Goal: Task Accomplishment & Management: Complete application form

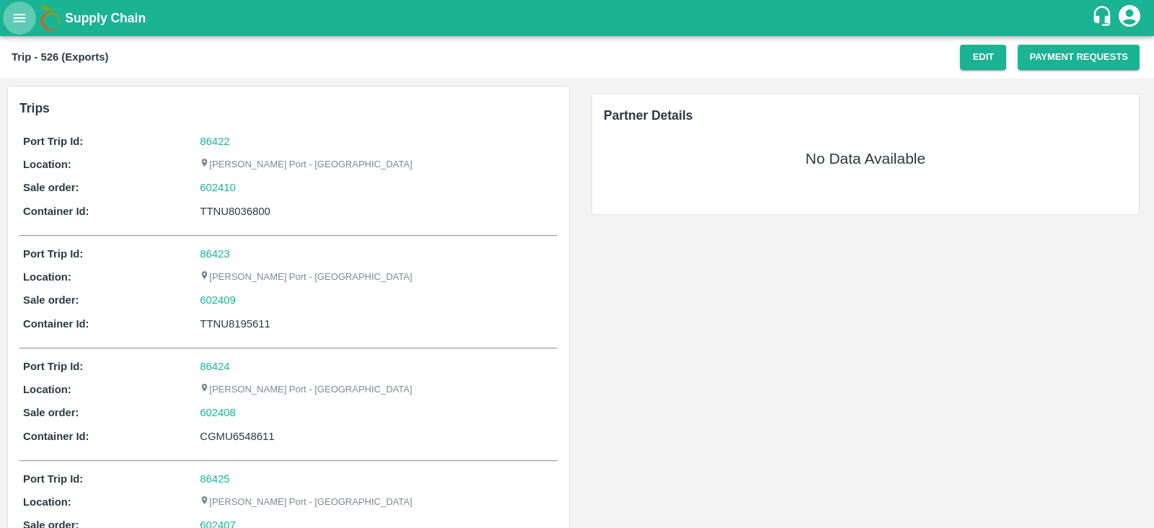
click at [22, 22] on icon "open drawer" at bounding box center [20, 18] width 12 height 8
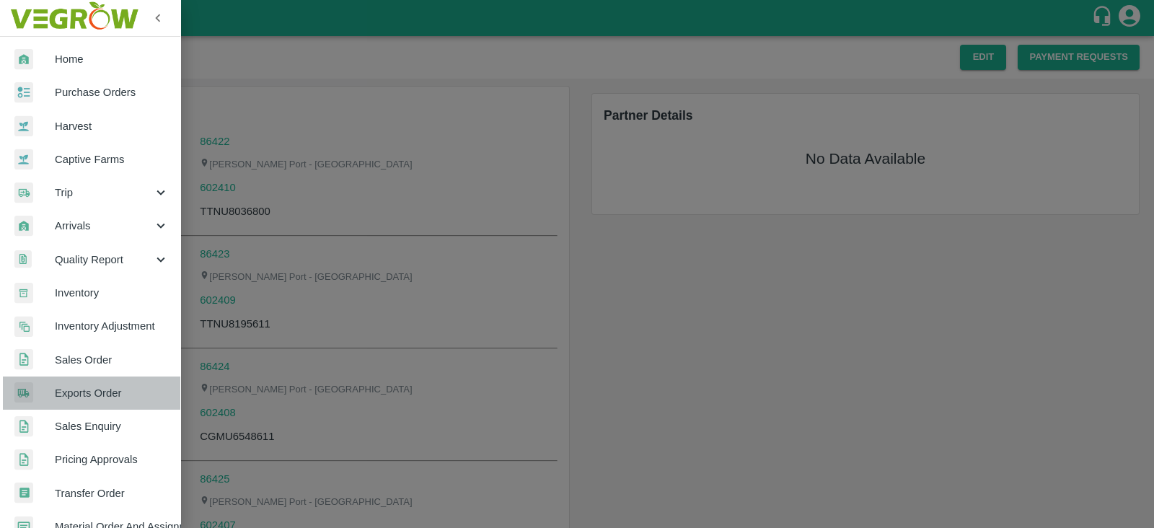
click at [100, 391] on span "Exports Order" at bounding box center [112, 393] width 114 height 16
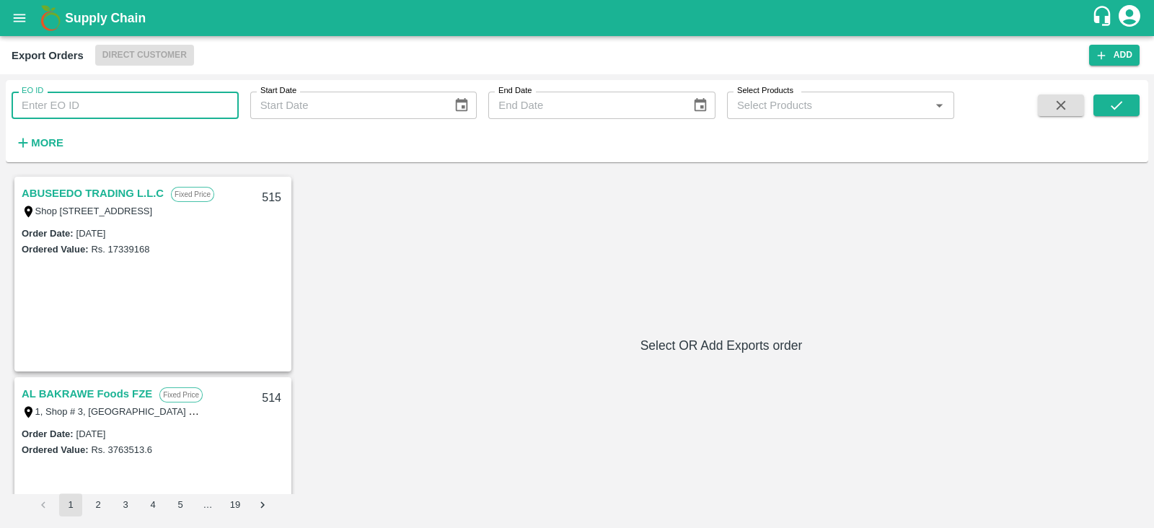
click at [136, 109] on input "EO ID" at bounding box center [125, 105] width 227 height 27
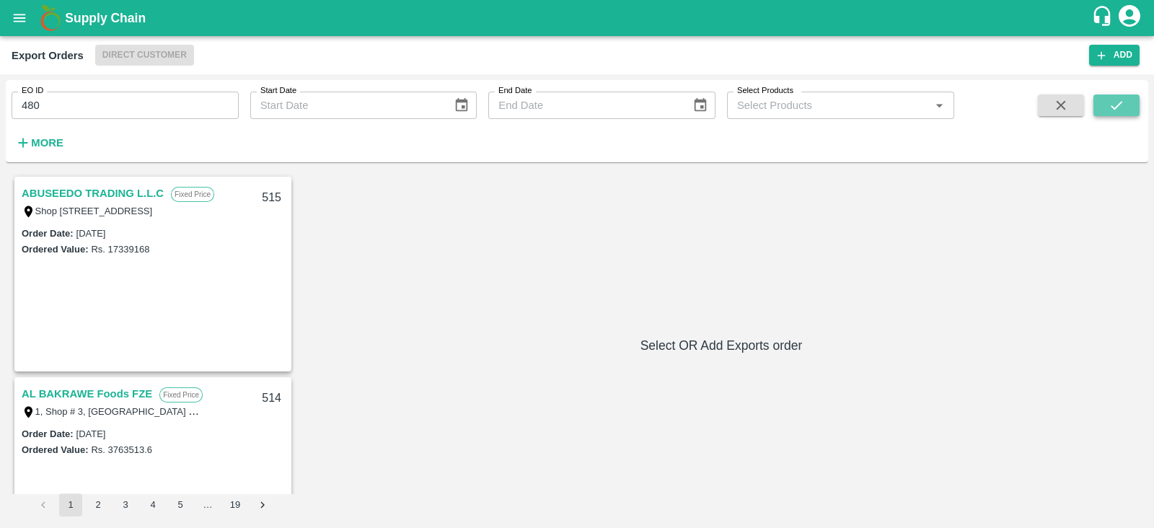
click at [1111, 107] on icon "submit" at bounding box center [1117, 105] width 12 height 9
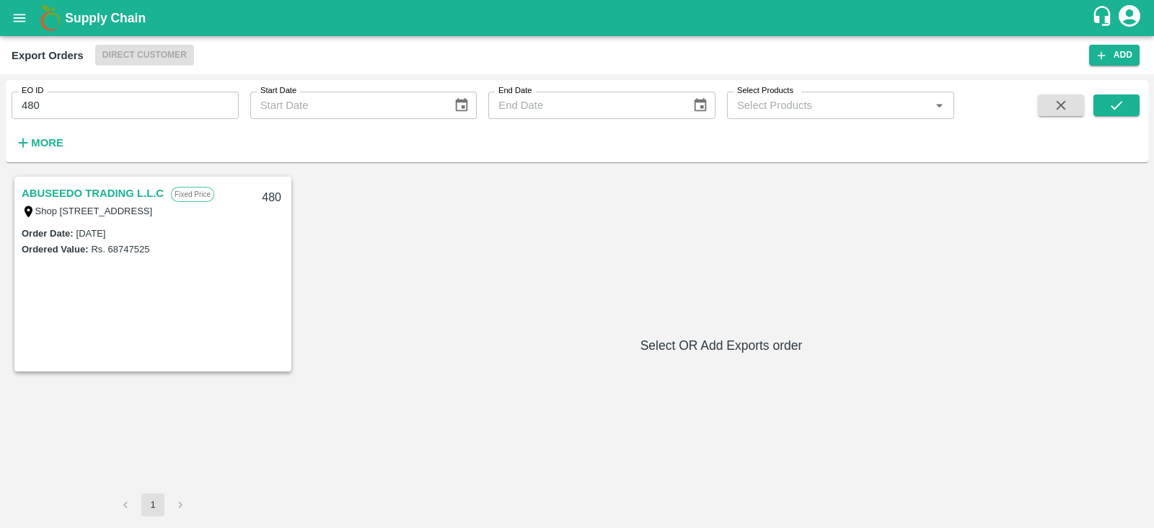
click at [105, 192] on link "ABUSEEDO TRADING L.L.C" at bounding box center [93, 193] width 142 height 19
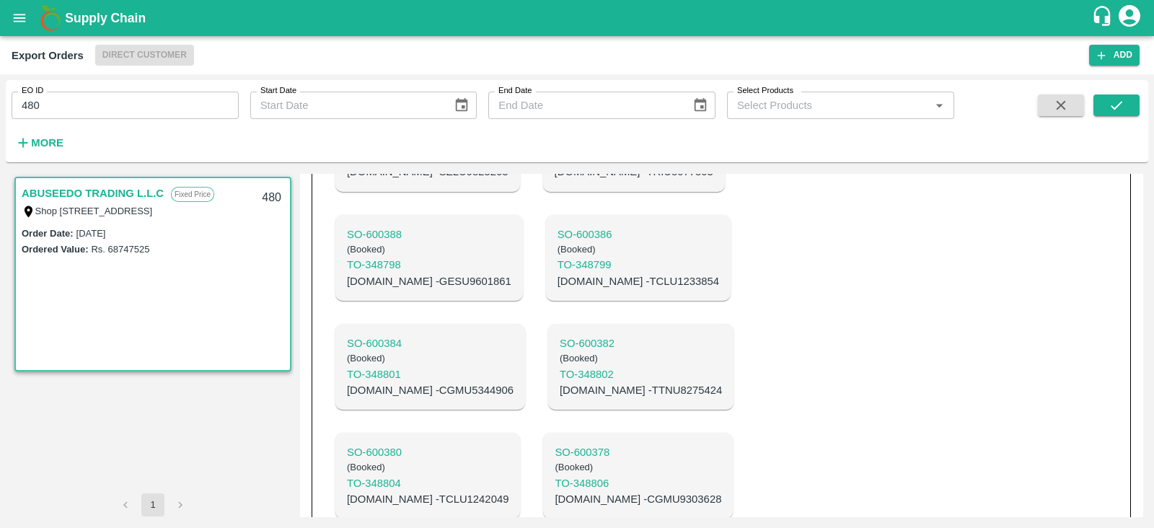
scroll to position [2824, 0]
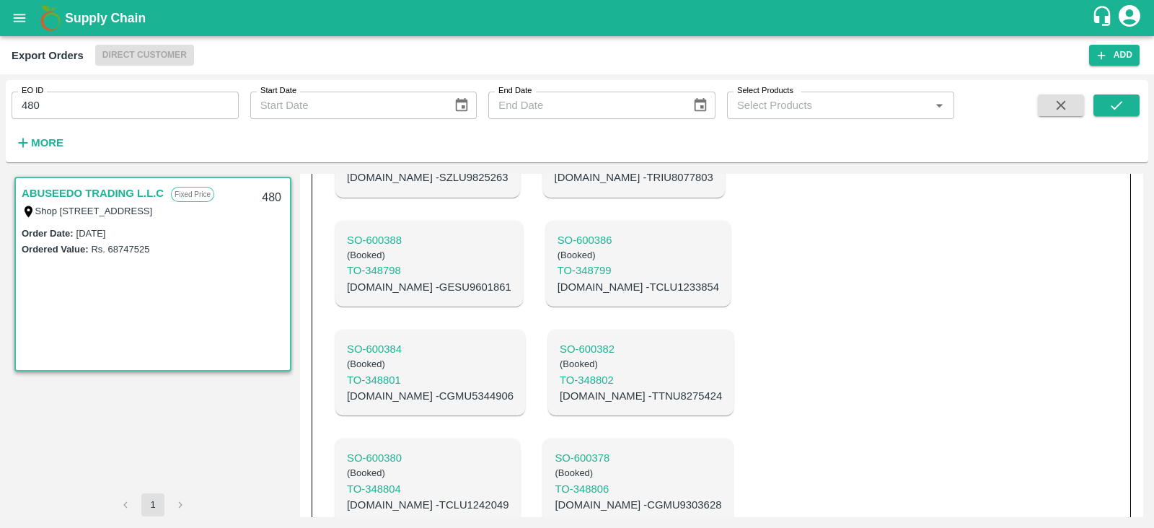
click at [163, 102] on input "480" at bounding box center [125, 105] width 227 height 27
click at [1115, 100] on icon "submit" at bounding box center [1116, 105] width 16 height 16
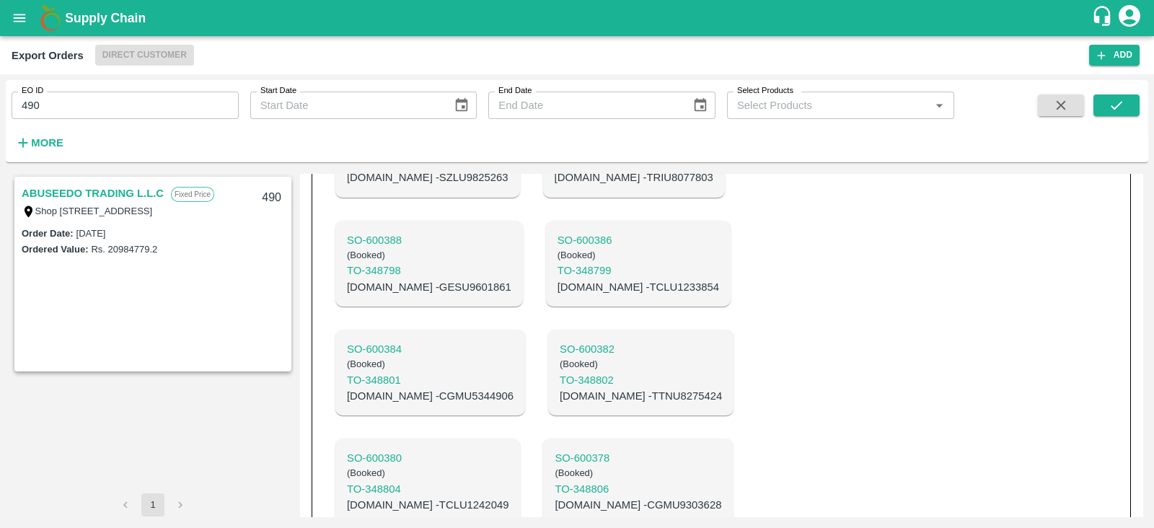
click at [141, 193] on link "ABUSEEDO TRADING L.L.C" at bounding box center [93, 193] width 142 height 19
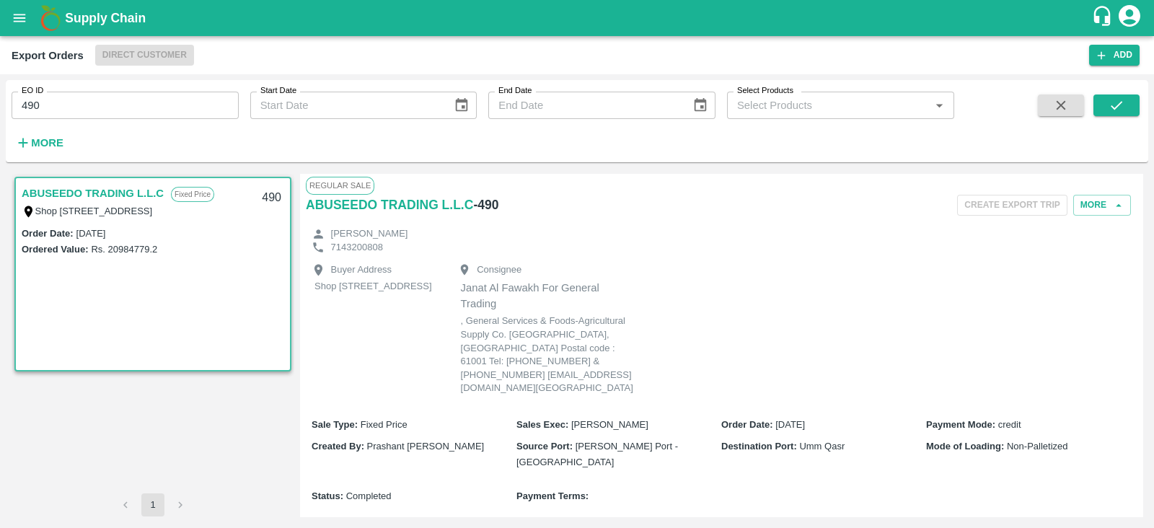
scroll to position [358, 0]
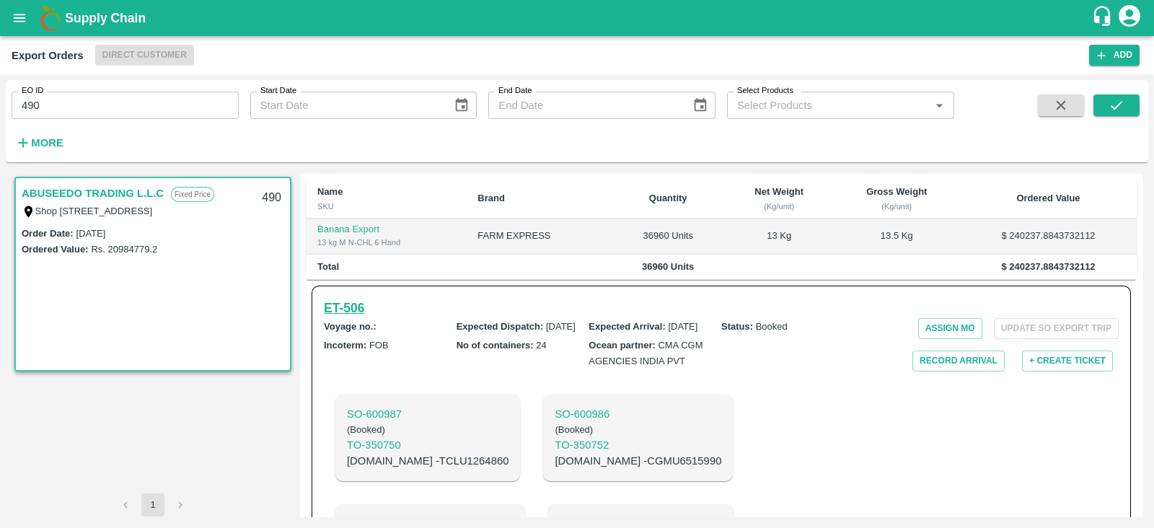
click at [364, 315] on h6 "ET- 506" at bounding box center [344, 308] width 40 height 20
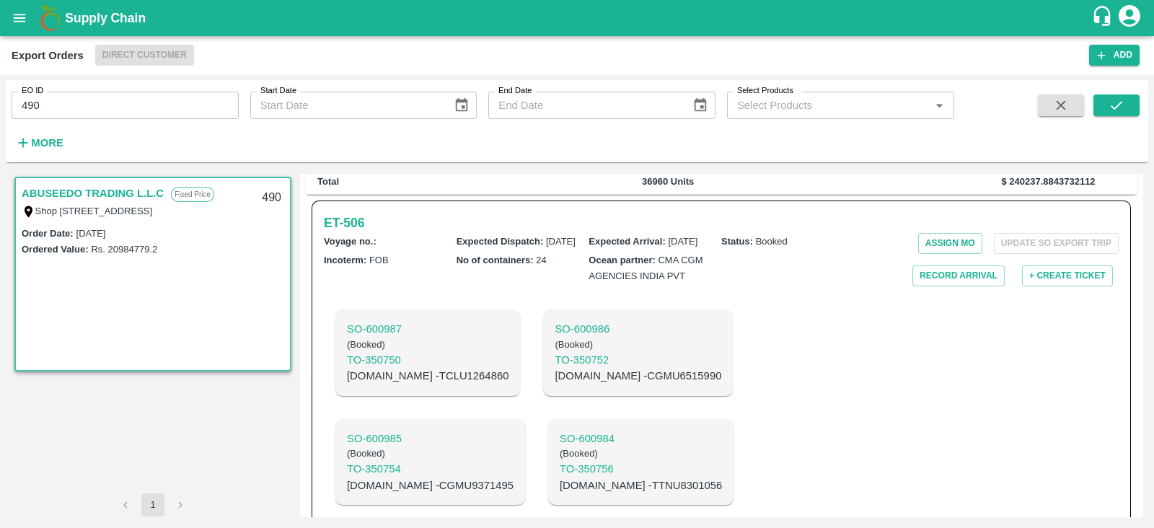
scroll to position [432, 0]
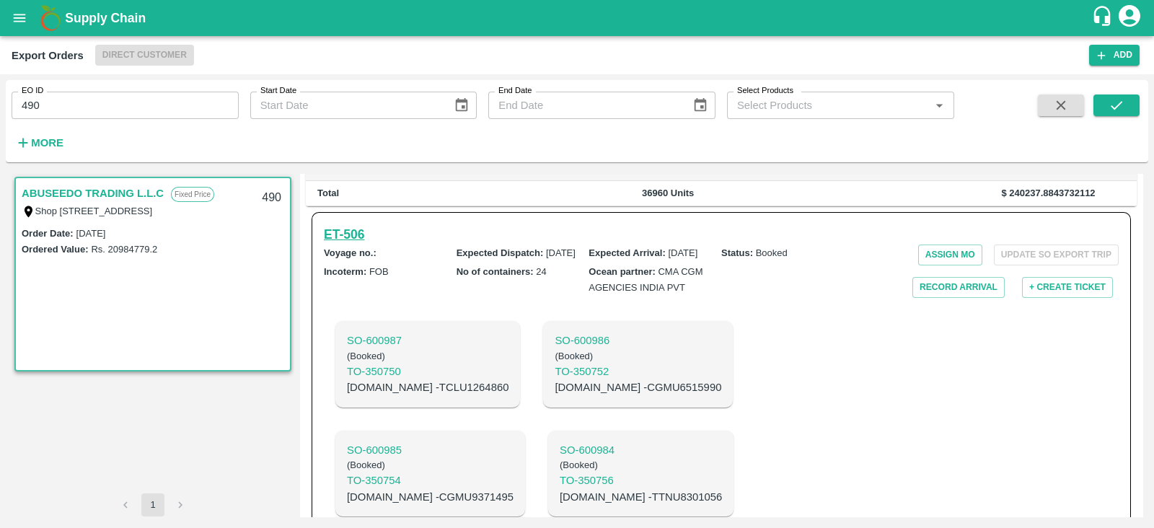
click at [364, 243] on h6 "ET- 506" at bounding box center [344, 234] width 40 height 20
click at [177, 98] on input "490" at bounding box center [125, 105] width 227 height 27
type input "489"
click at [1118, 105] on icon "submit" at bounding box center [1117, 105] width 12 height 9
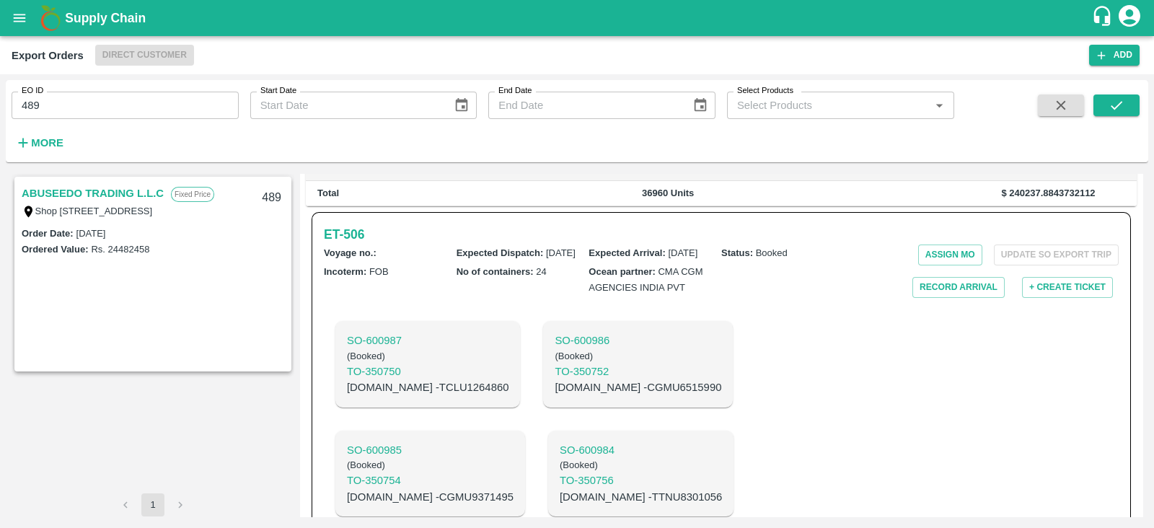
click at [140, 190] on link "ABUSEEDO TRADING L.L.C" at bounding box center [93, 193] width 142 height 19
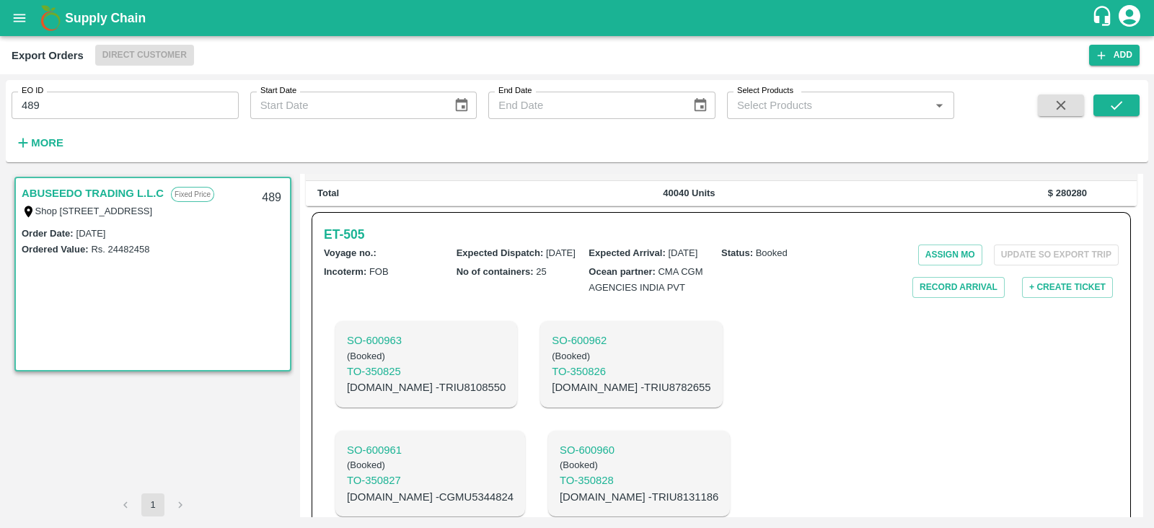
click at [140, 190] on link "ABUSEEDO TRADING L.L.C" at bounding box center [93, 193] width 142 height 19
click at [343, 244] on h6 "ET- 505" at bounding box center [344, 234] width 40 height 20
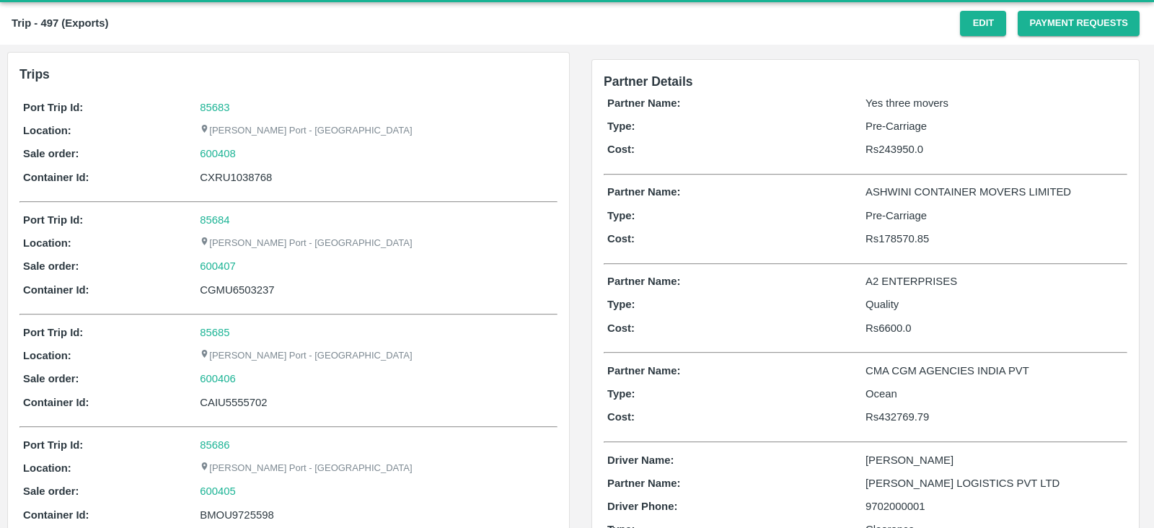
scroll to position [35, 0]
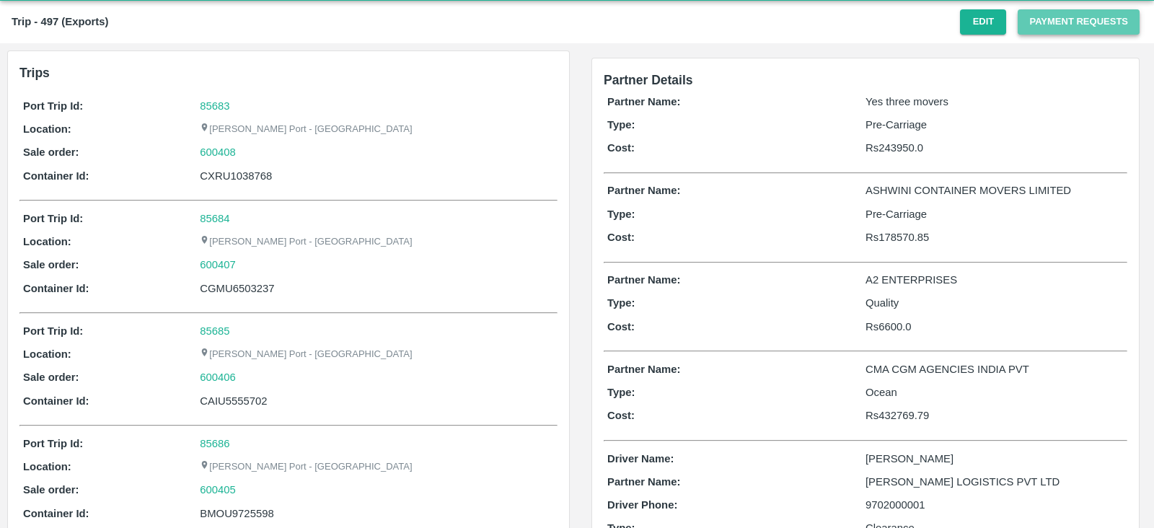
click at [1064, 34] on button "Payment Requests" at bounding box center [1079, 21] width 122 height 25
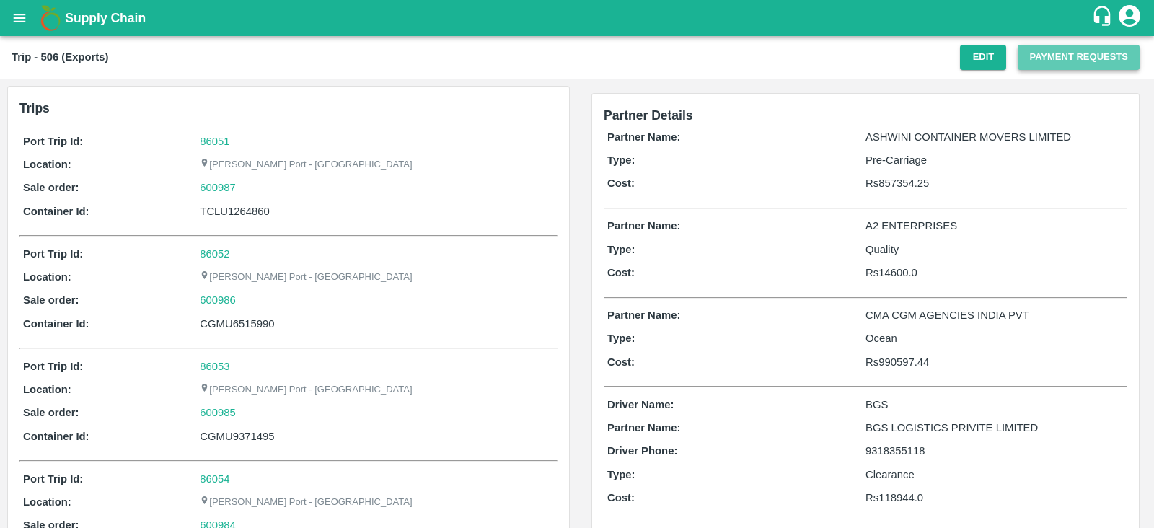
click at [1075, 58] on button "Payment Requests" at bounding box center [1079, 57] width 122 height 25
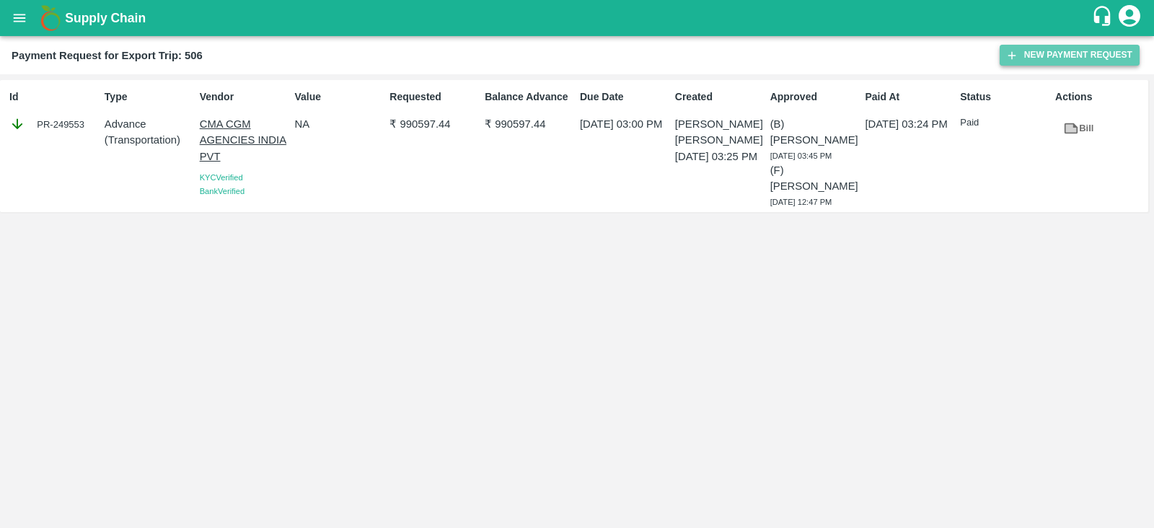
click at [1057, 62] on button "New Payment Request" at bounding box center [1070, 55] width 140 height 21
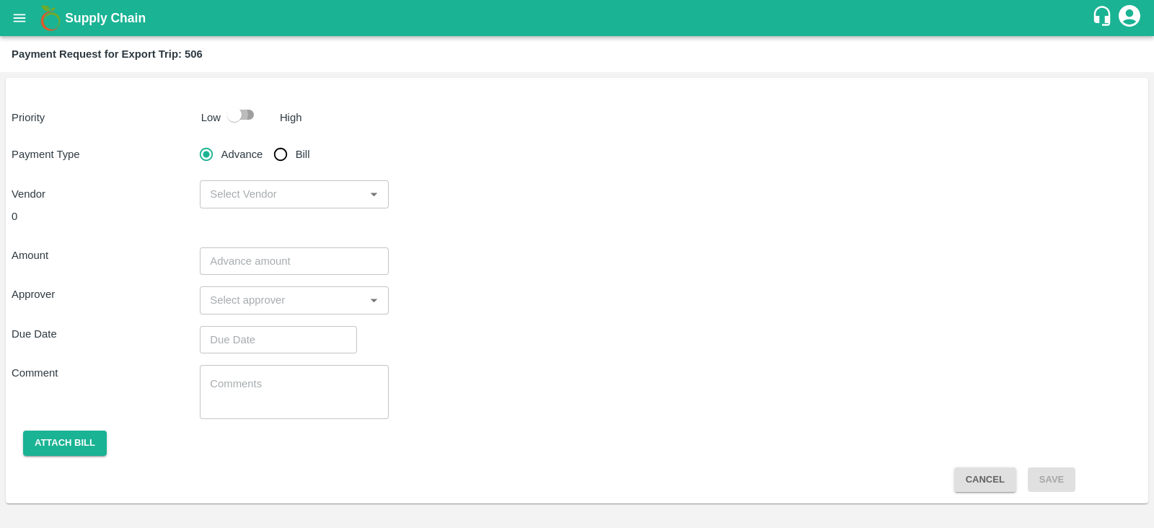
click at [241, 113] on input "checkbox" at bounding box center [234, 114] width 82 height 27
checkbox input "true"
click at [286, 151] on input "Bill" at bounding box center [280, 154] width 29 height 29
radio input "true"
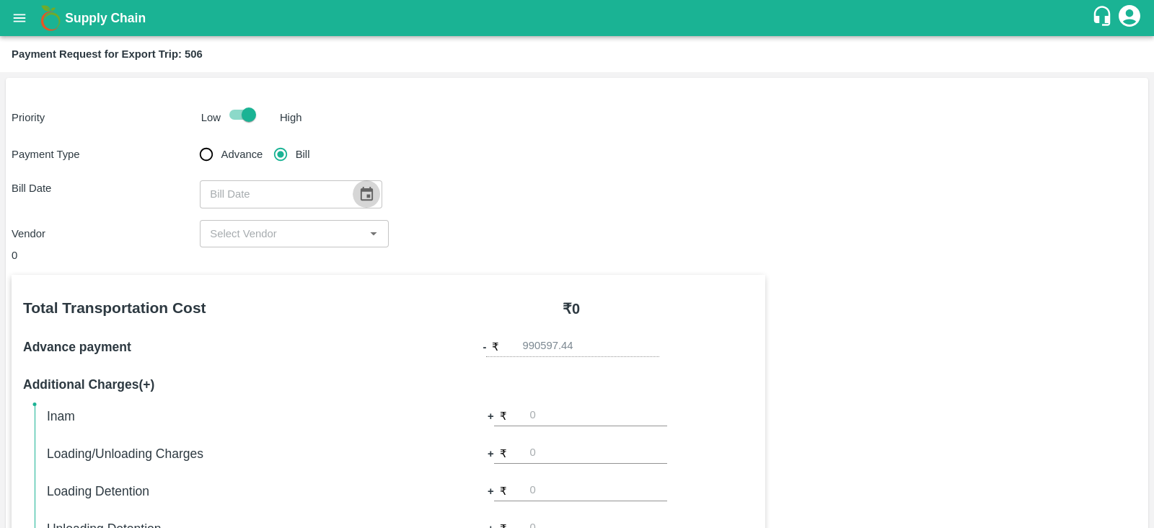
click at [361, 186] on icon "Choose date" at bounding box center [366, 194] width 16 height 16
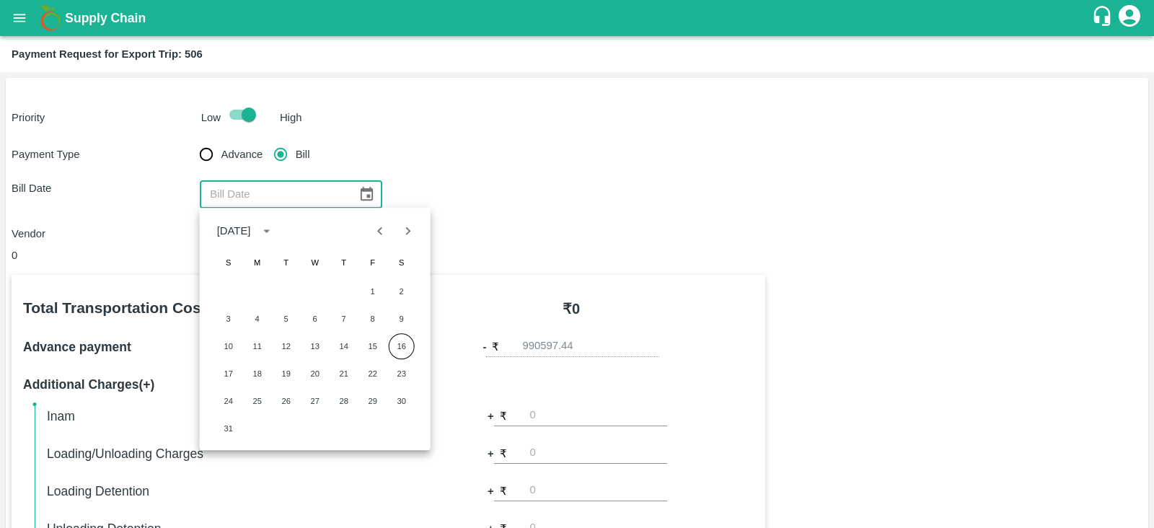
click at [516, 199] on div "Bill Date ​" at bounding box center [577, 193] width 1131 height 27
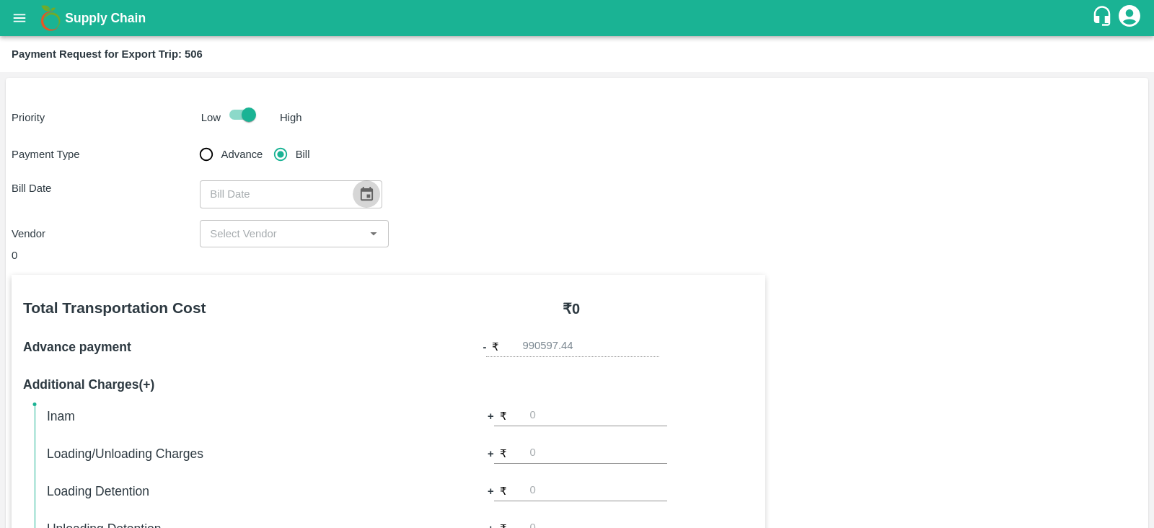
click at [358, 193] on icon "Choose date" at bounding box center [366, 194] width 16 height 16
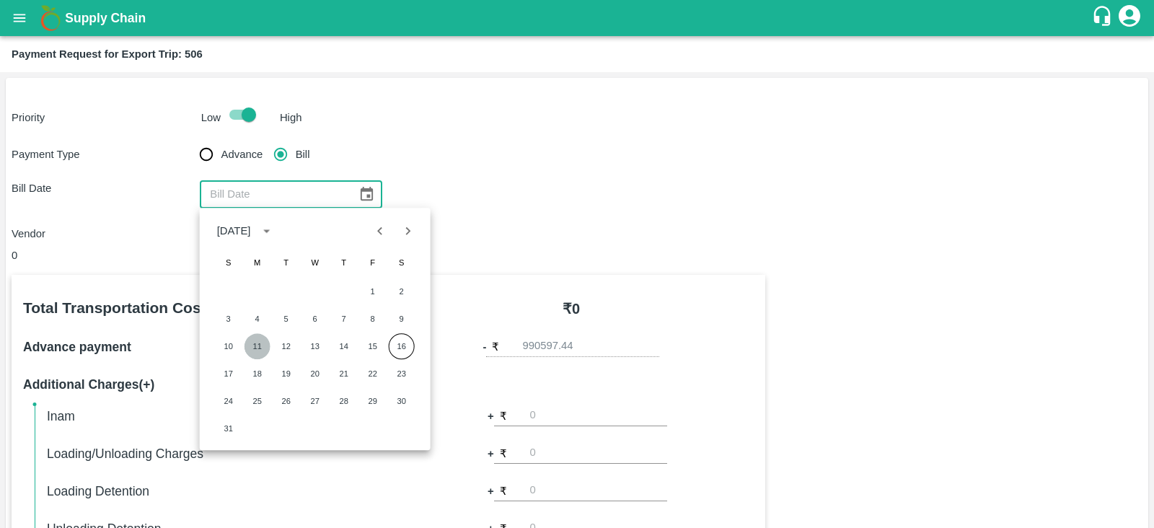
click at [257, 342] on button "11" at bounding box center [257, 346] width 26 height 26
type input "[DATE]"
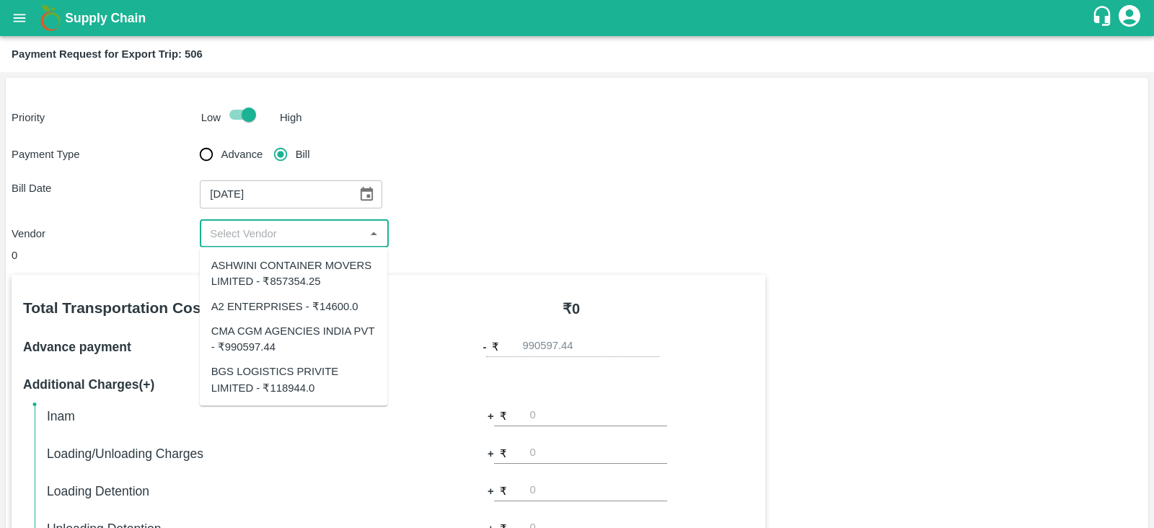
click at [322, 235] on input "input" at bounding box center [282, 233] width 156 height 19
click at [319, 340] on div "CMA CGM AGENCIES INDIA PVT - ₹990597.44" at bounding box center [293, 338] width 165 height 32
type input "CMA CGM AGENCIES INDIA PVT - ₹990597.44"
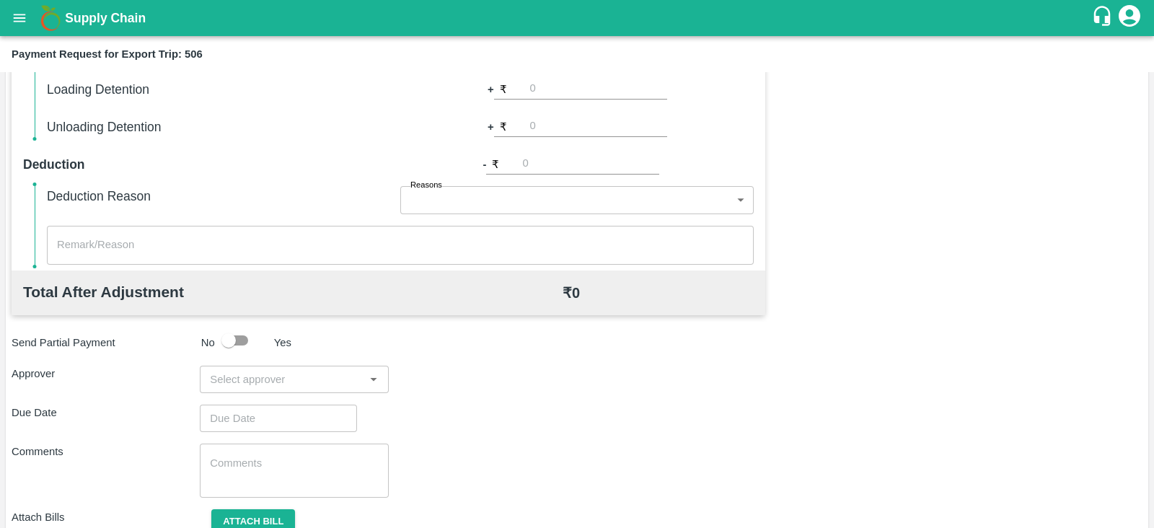
scroll to position [462, 0]
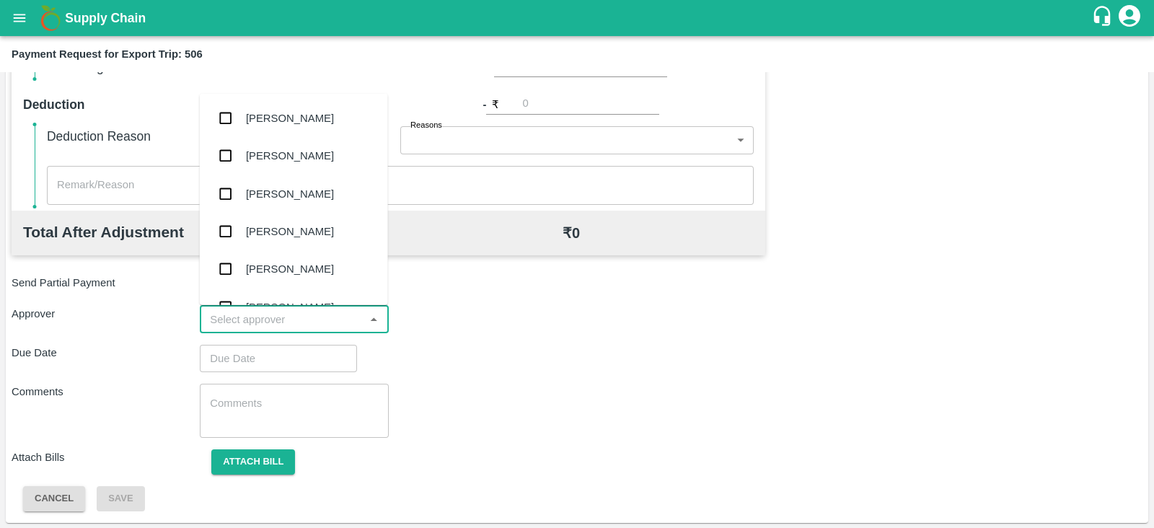
click at [306, 315] on input "input" at bounding box center [282, 319] width 156 height 19
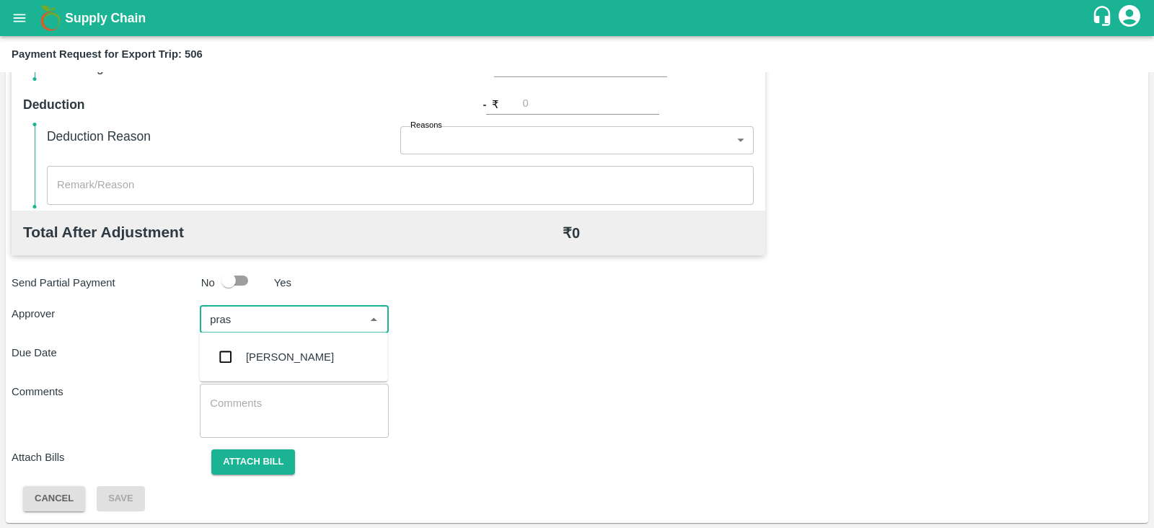
type input "prasa"
click at [307, 351] on div "[PERSON_NAME]" at bounding box center [290, 357] width 88 height 16
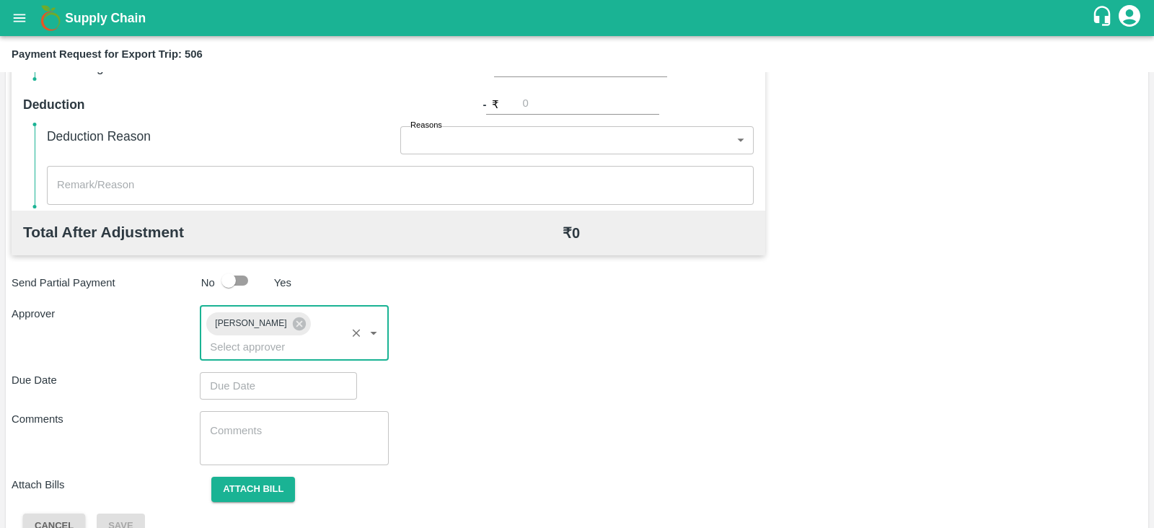
type input "DD/MM/YYYY hh:mm aa"
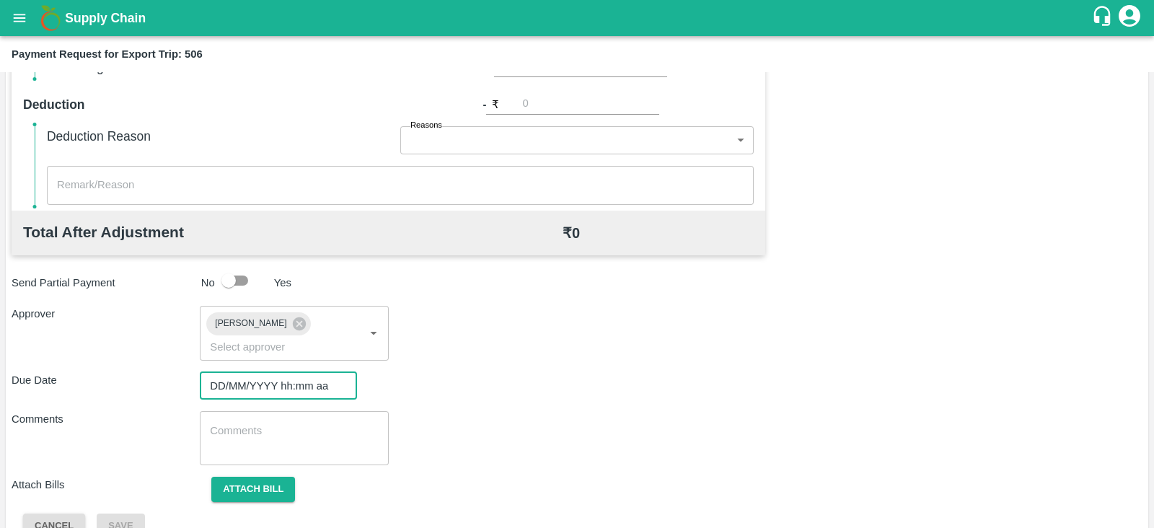
click at [283, 372] on input "DD/MM/YYYY hh:mm aa" at bounding box center [273, 385] width 147 height 27
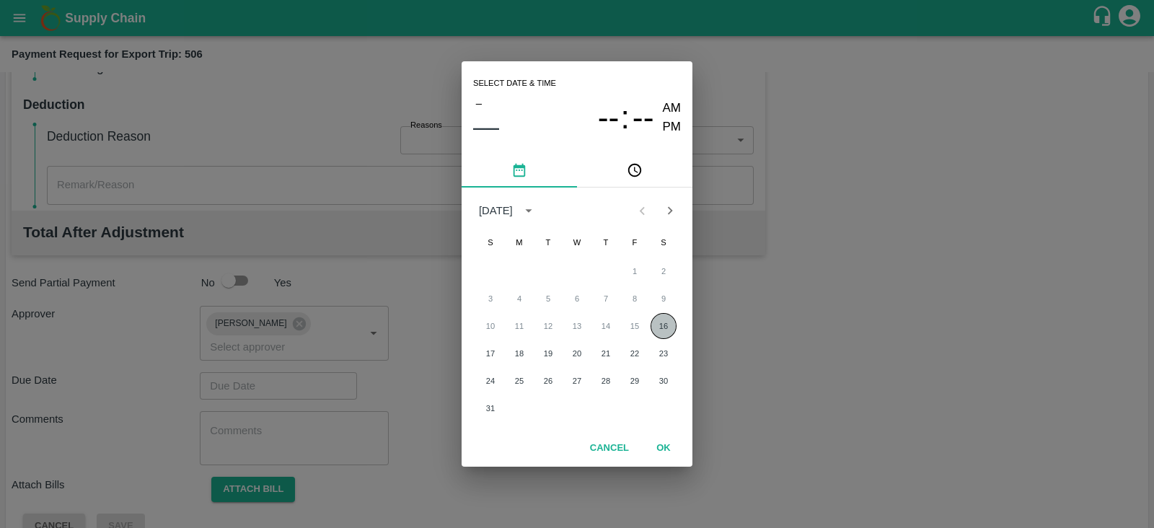
click at [664, 322] on button "16" at bounding box center [664, 326] width 26 height 26
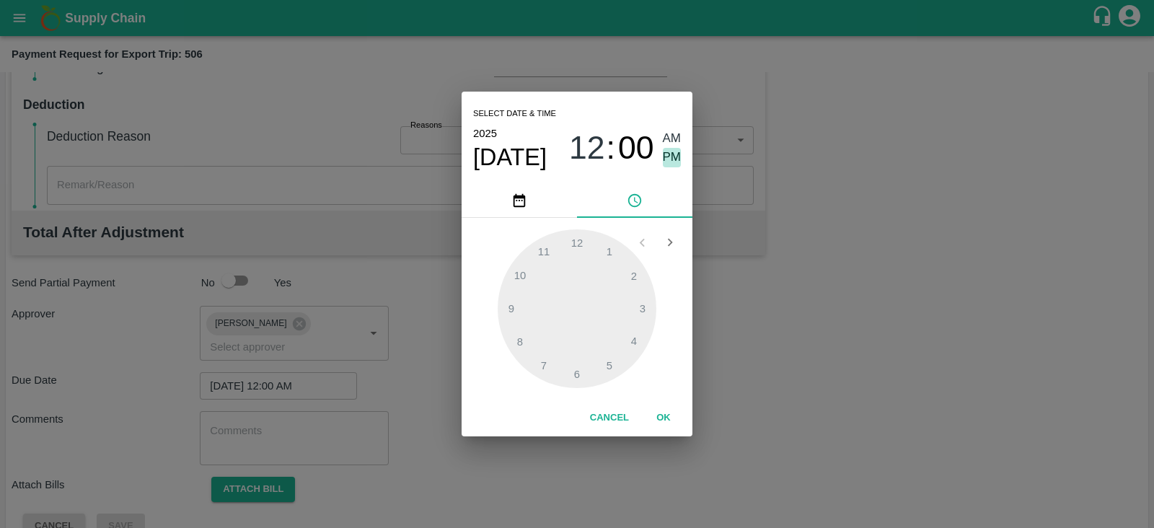
click at [671, 149] on span "PM" at bounding box center [672, 157] width 19 height 19
click at [640, 286] on div at bounding box center [577, 308] width 159 height 159
type input "16/08/2025 02:00 PM"
click at [658, 415] on button "OK" at bounding box center [663, 417] width 46 height 25
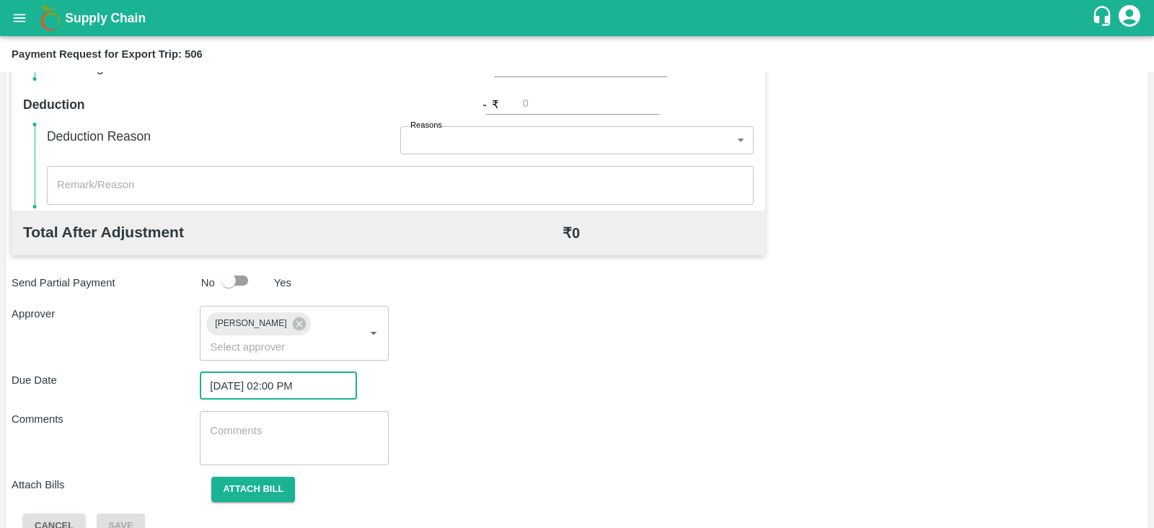
scroll to position [470, 0]
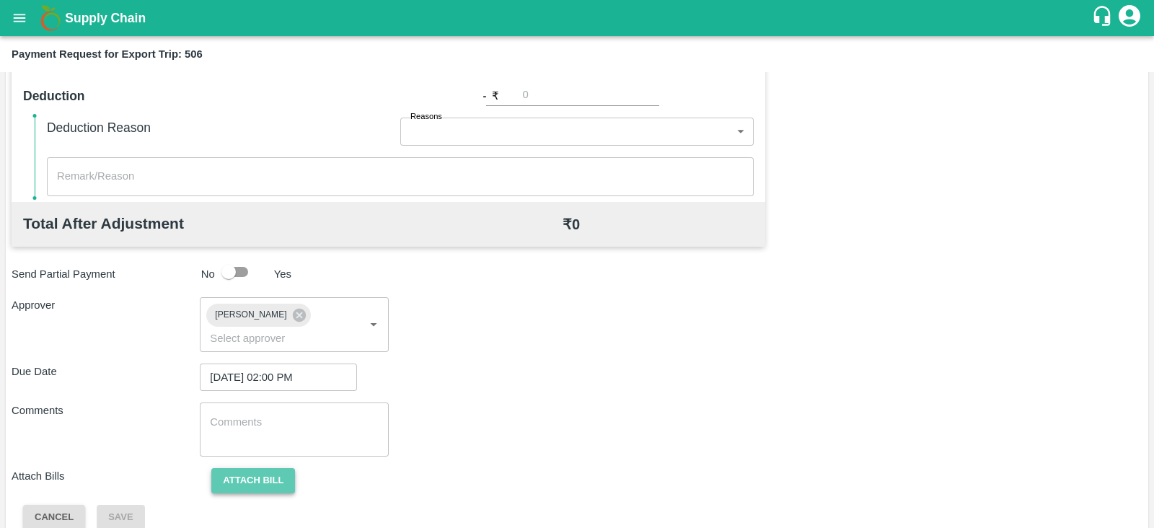
click at [272, 468] on button "Attach bill" at bounding box center [253, 480] width 84 height 25
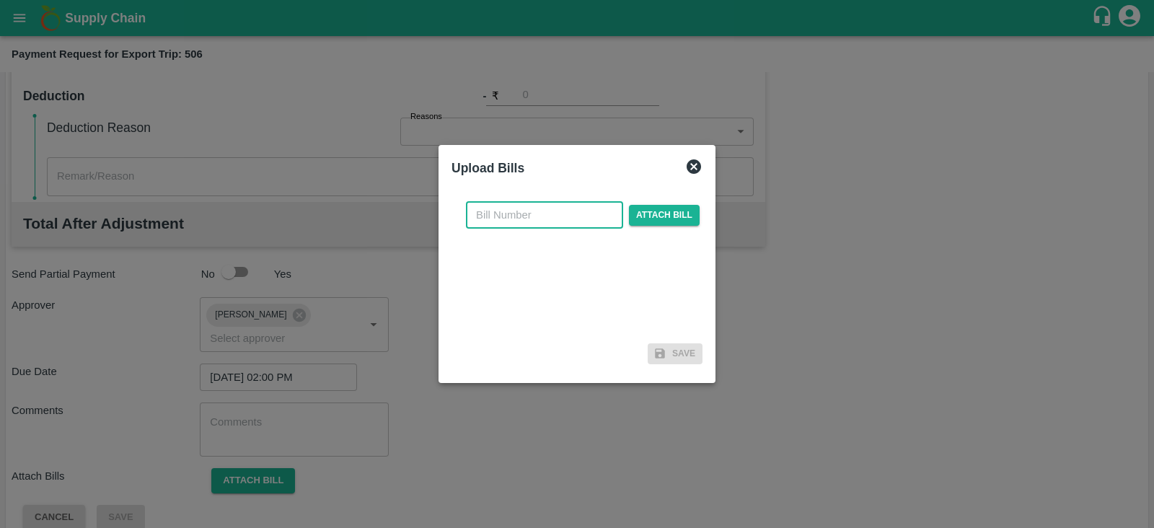
click at [530, 216] on input "text" at bounding box center [544, 214] width 157 height 27
paste input "INEMHC26053476"
type input "INEMHC26053476"
click at [663, 205] on span "Attach bill" at bounding box center [664, 215] width 71 height 21
click at [0, 0] on input "Attach bill" at bounding box center [0, 0] width 0 height 0
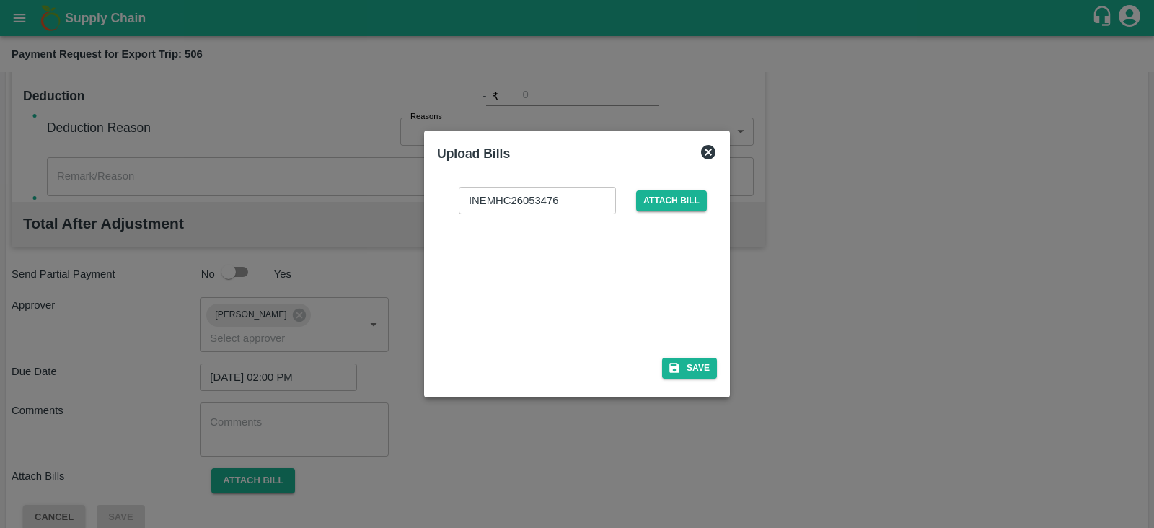
click at [621, 296] on div at bounding box center [574, 281] width 216 height 76
click at [700, 374] on button "Save" at bounding box center [689, 368] width 55 height 21
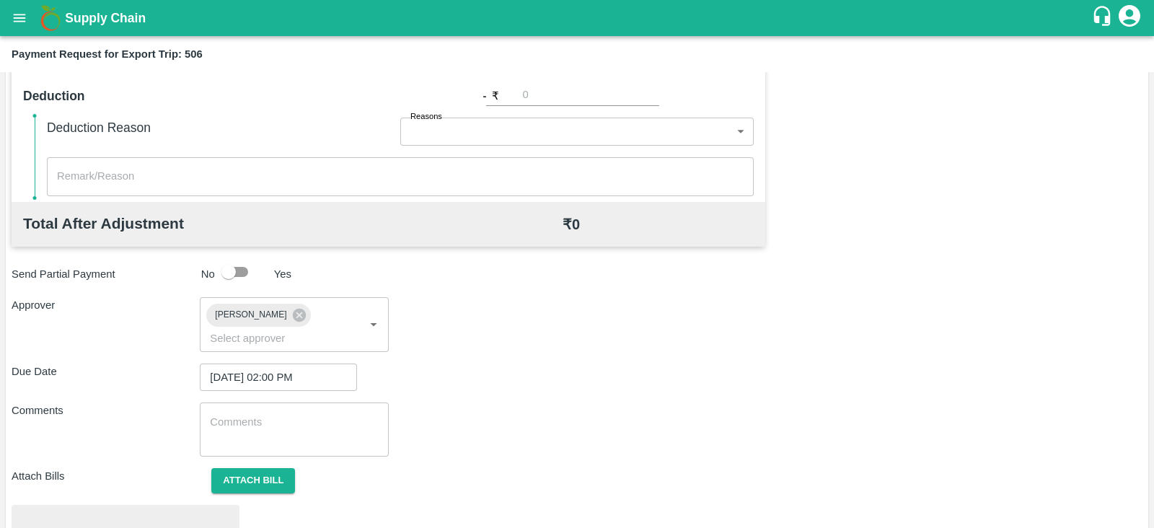
scroll to position [547, 0]
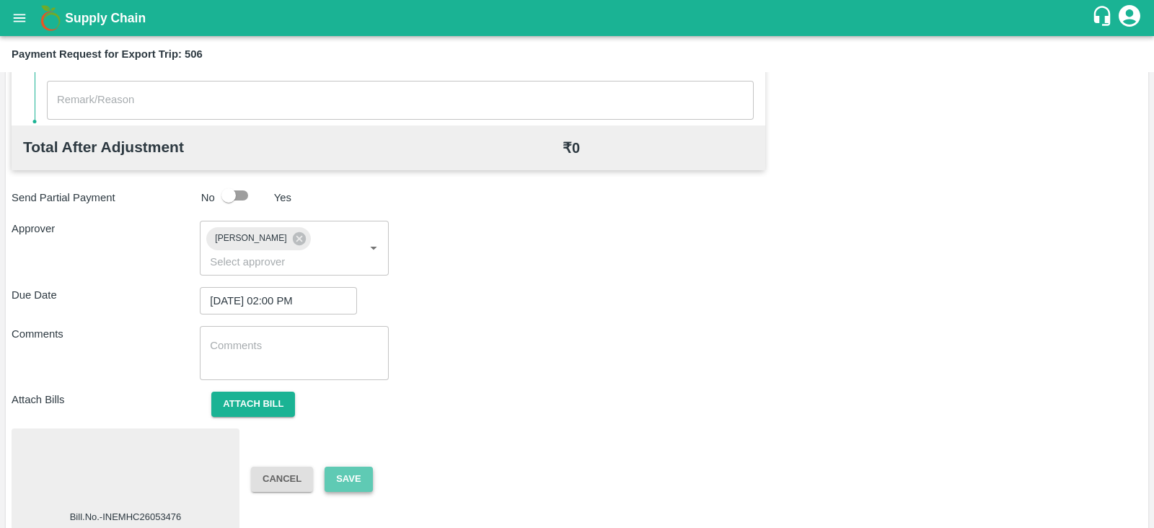
click at [350, 467] on button "Save" at bounding box center [349, 479] width 48 height 25
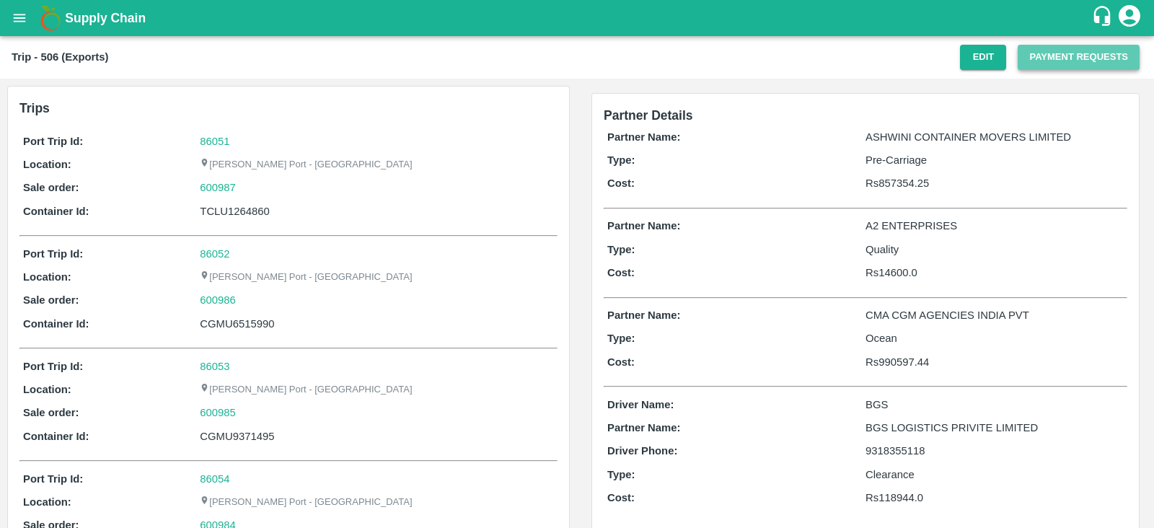
click at [1046, 69] on button "Payment Requests" at bounding box center [1079, 57] width 122 height 25
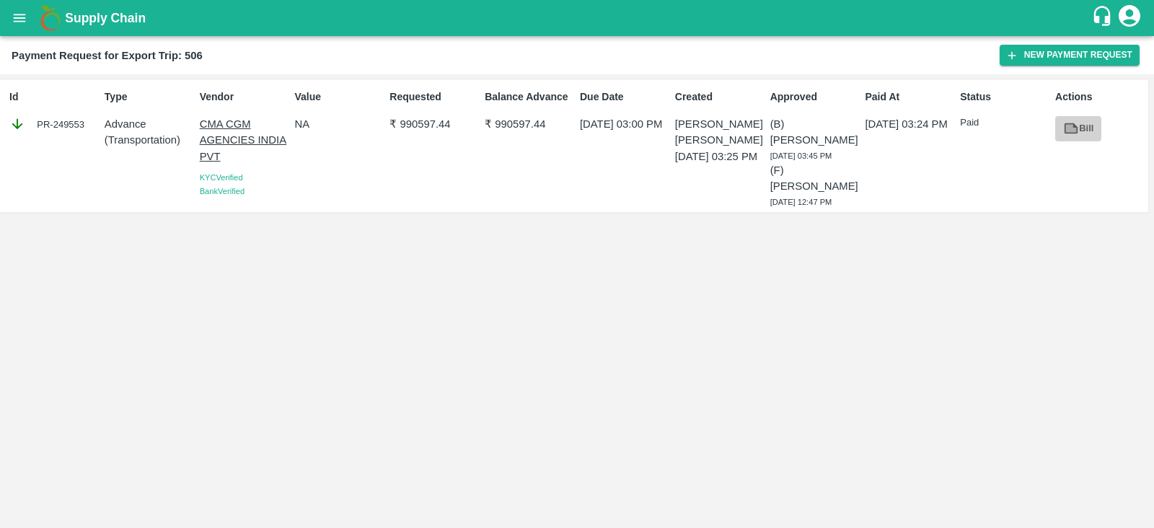
click at [1078, 126] on link "Bill" at bounding box center [1078, 128] width 46 height 25
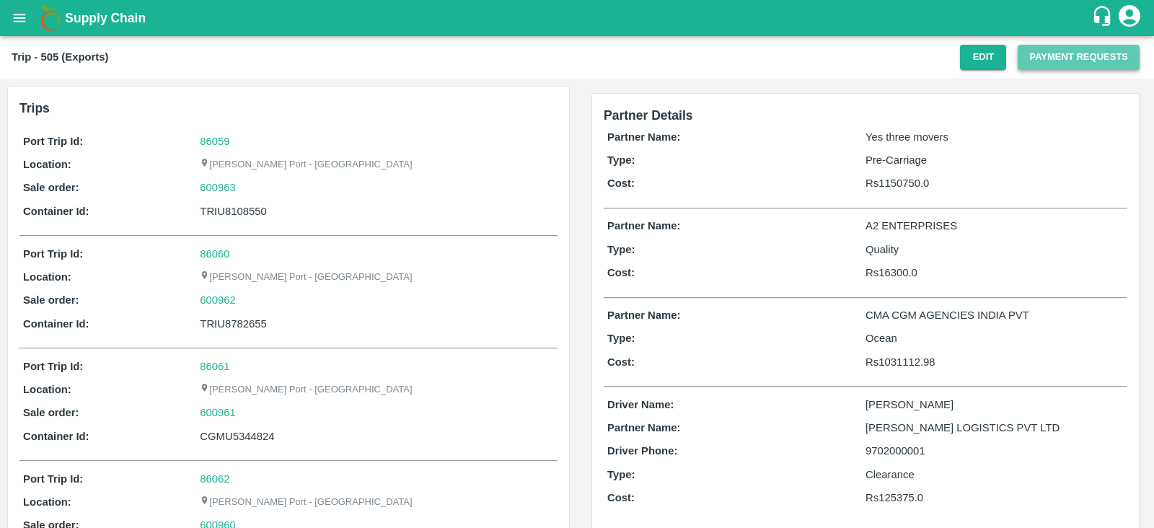
click at [1063, 45] on button "Payment Requests" at bounding box center [1079, 57] width 122 height 25
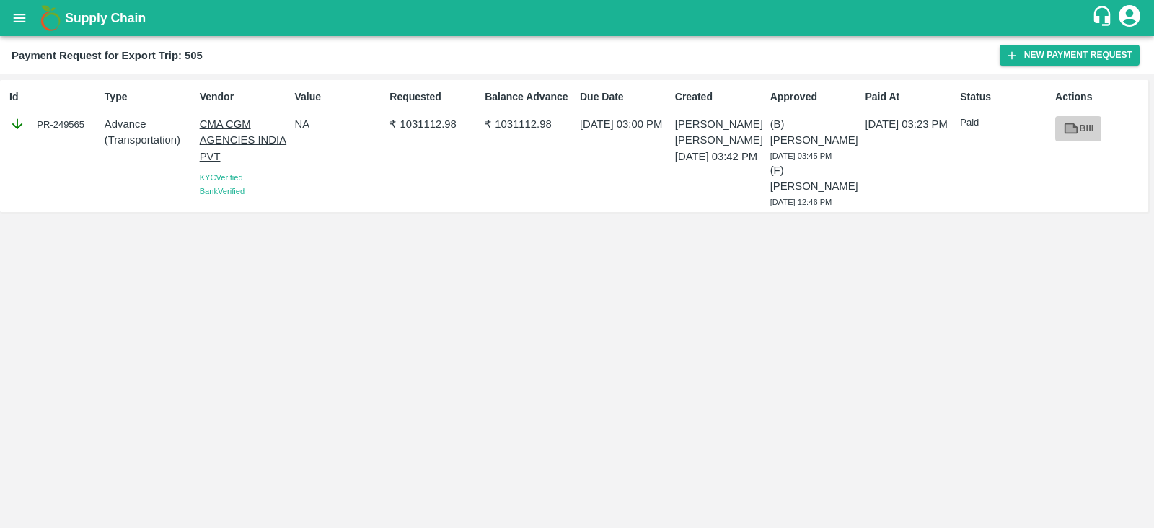
click at [1080, 122] on link "Bill" at bounding box center [1078, 128] width 46 height 25
click at [1037, 53] on button "New Payment Request" at bounding box center [1070, 55] width 140 height 21
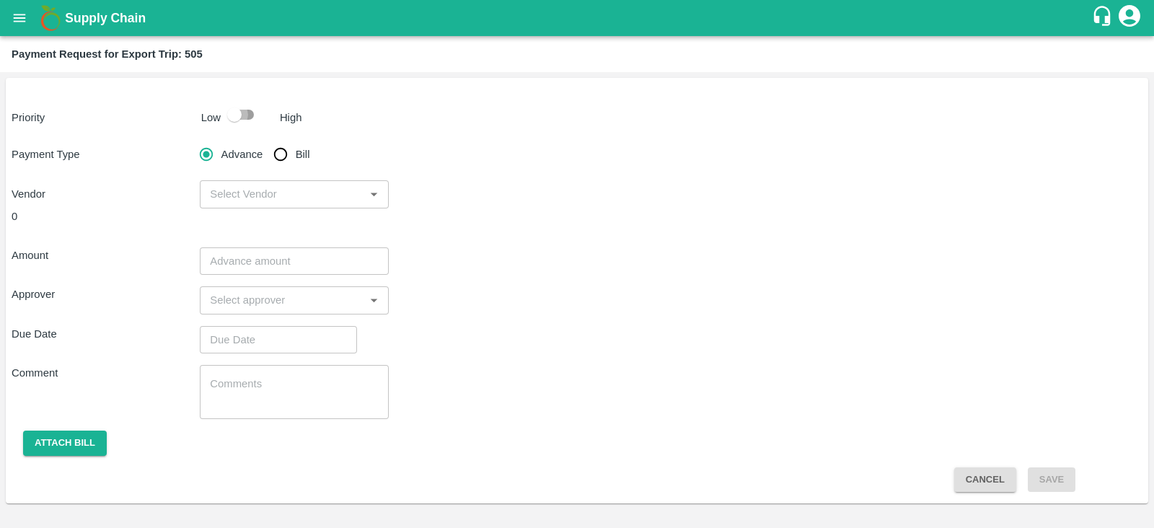
click at [226, 105] on input "checkbox" at bounding box center [234, 114] width 82 height 27
checkbox input "true"
click at [279, 150] on input "Bill" at bounding box center [280, 154] width 29 height 29
radio input "true"
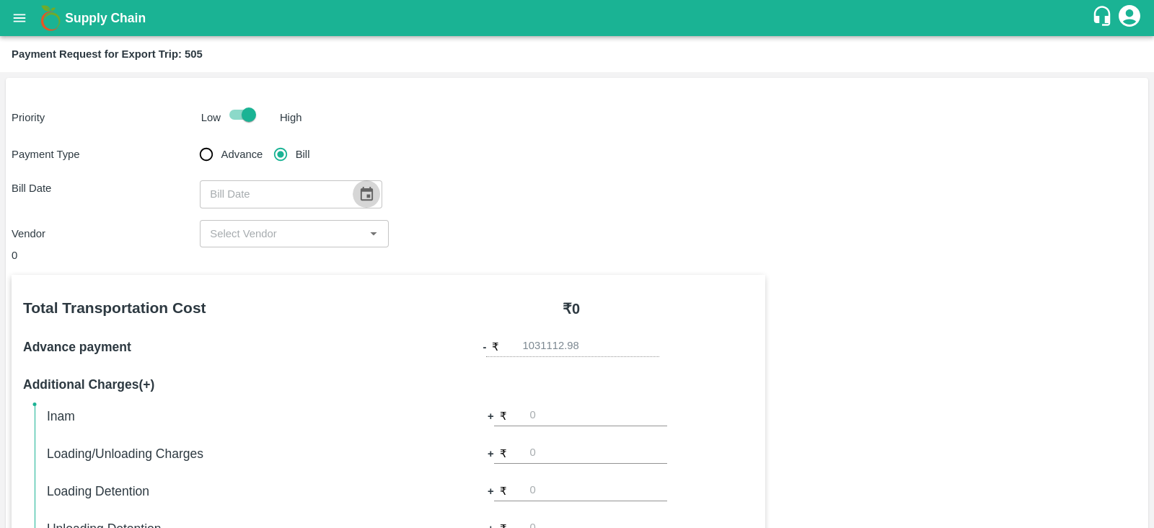
click at [361, 188] on icon "Choose date" at bounding box center [366, 194] width 16 height 16
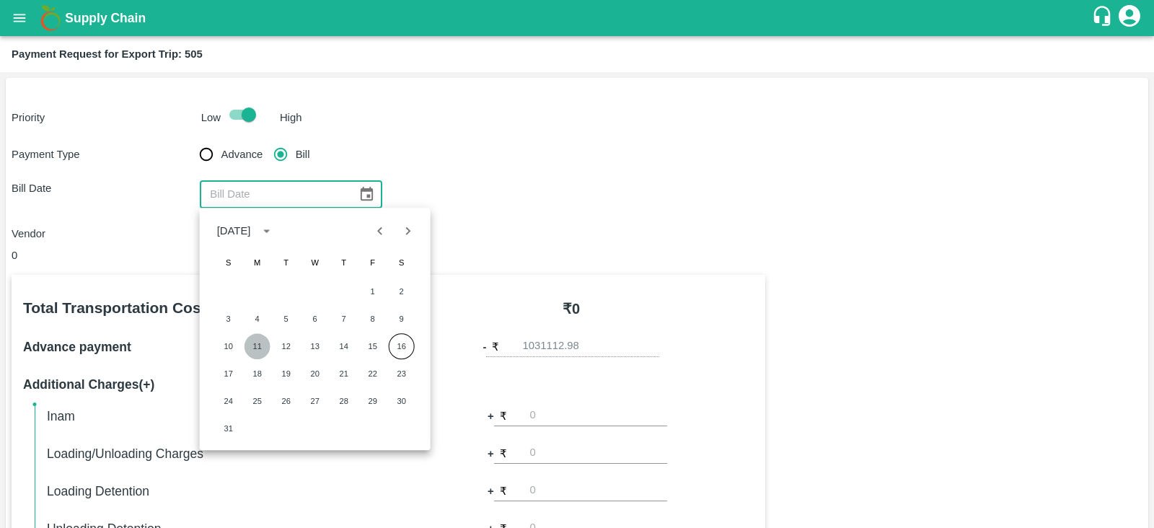
click at [255, 344] on button "11" at bounding box center [257, 346] width 26 height 26
type input "11/08/2025"
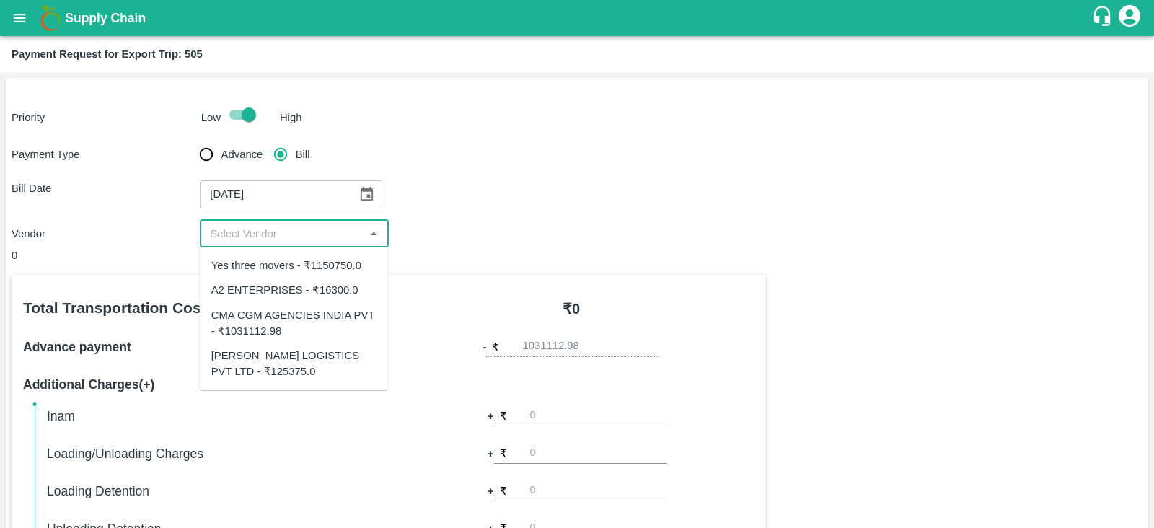
click at [310, 234] on input "input" at bounding box center [282, 233] width 156 height 19
click at [295, 315] on div "CMA CGM AGENCIES INDIA PVT - ₹1031112.98" at bounding box center [293, 323] width 165 height 32
type input "CMA CGM AGENCIES INDIA PVT - ₹1031112.98"
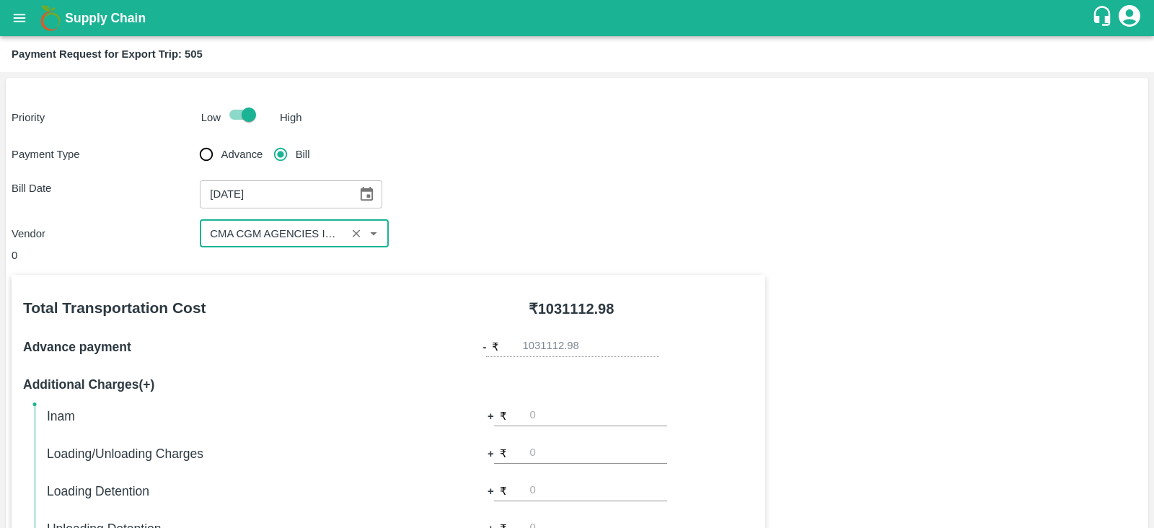
scroll to position [462, 0]
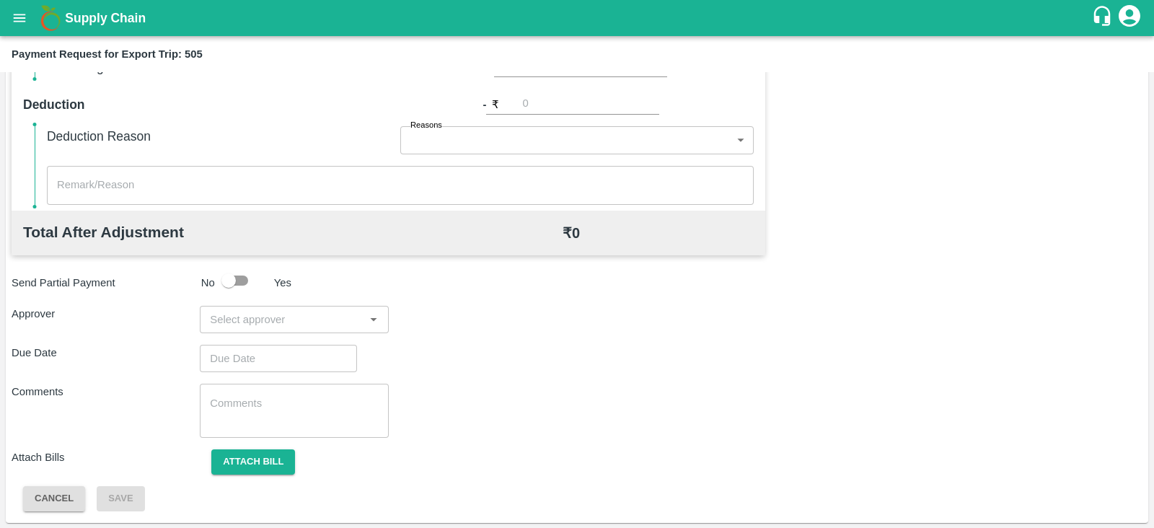
click at [317, 307] on div "​" at bounding box center [294, 319] width 188 height 27
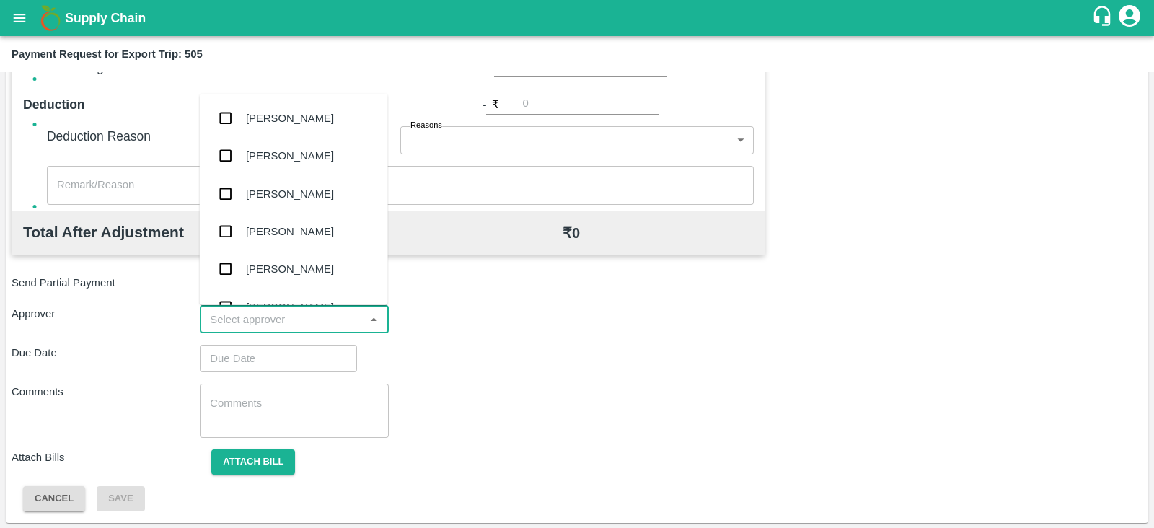
click at [317, 307] on div "​" at bounding box center [294, 319] width 188 height 27
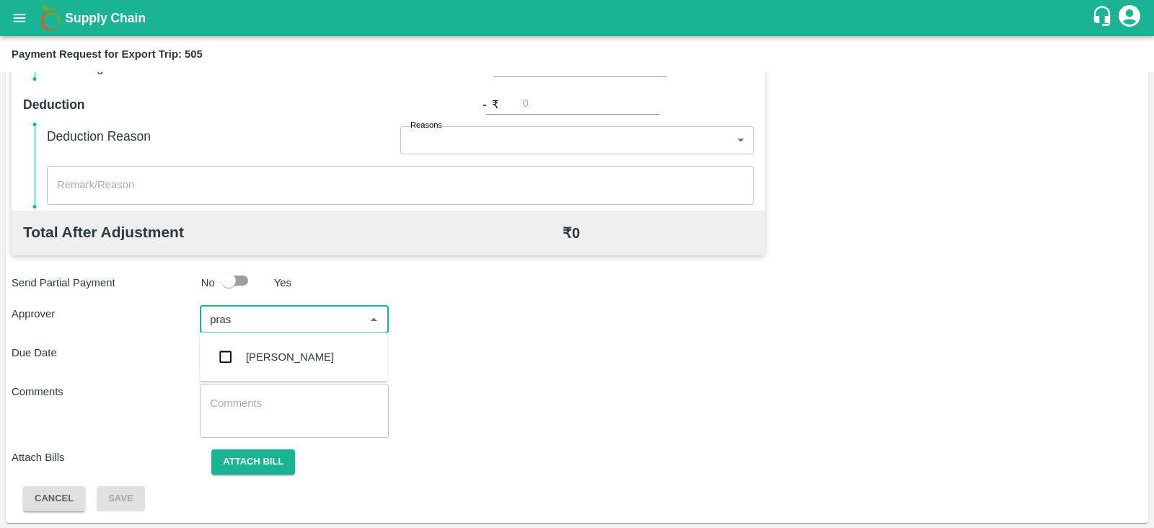
type input "prasa"
click at [293, 352] on div "[PERSON_NAME]" at bounding box center [290, 357] width 88 height 16
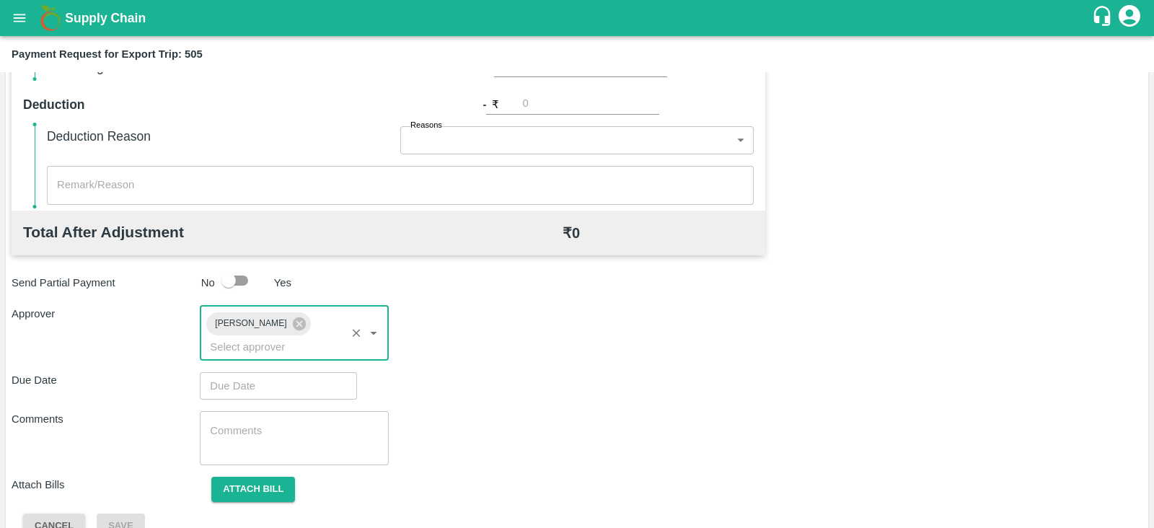
type input "DD/MM/YYYY hh:mm aa"
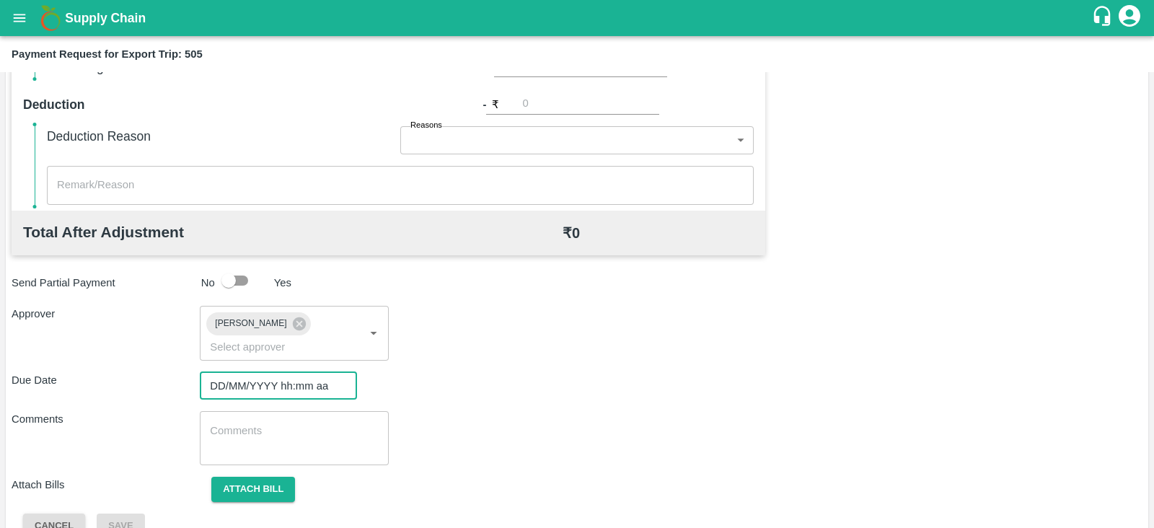
click at [273, 372] on input "DD/MM/YYYY hh:mm aa" at bounding box center [273, 385] width 147 height 27
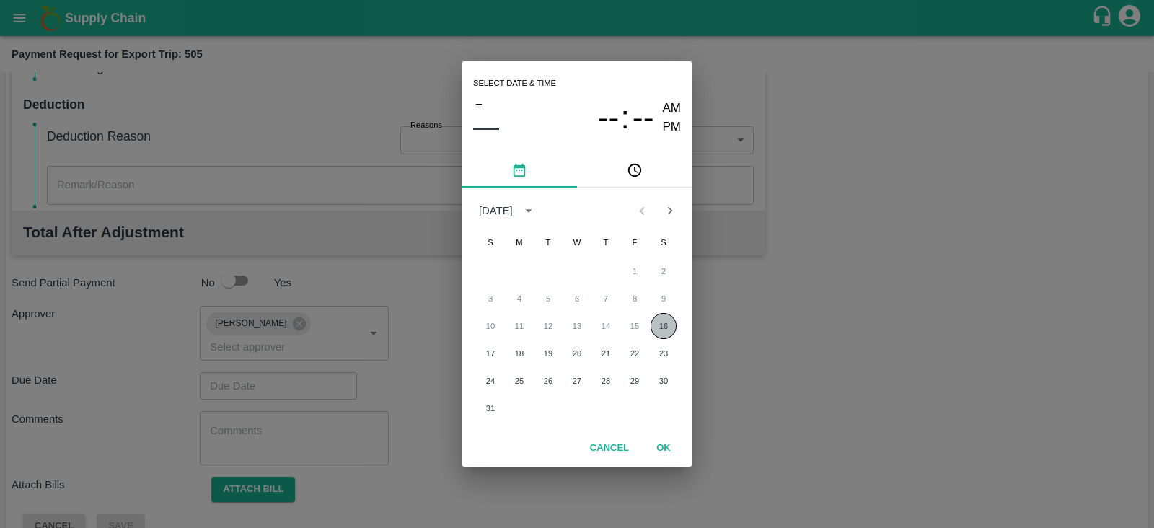
click at [659, 323] on button "16" at bounding box center [664, 326] width 26 height 26
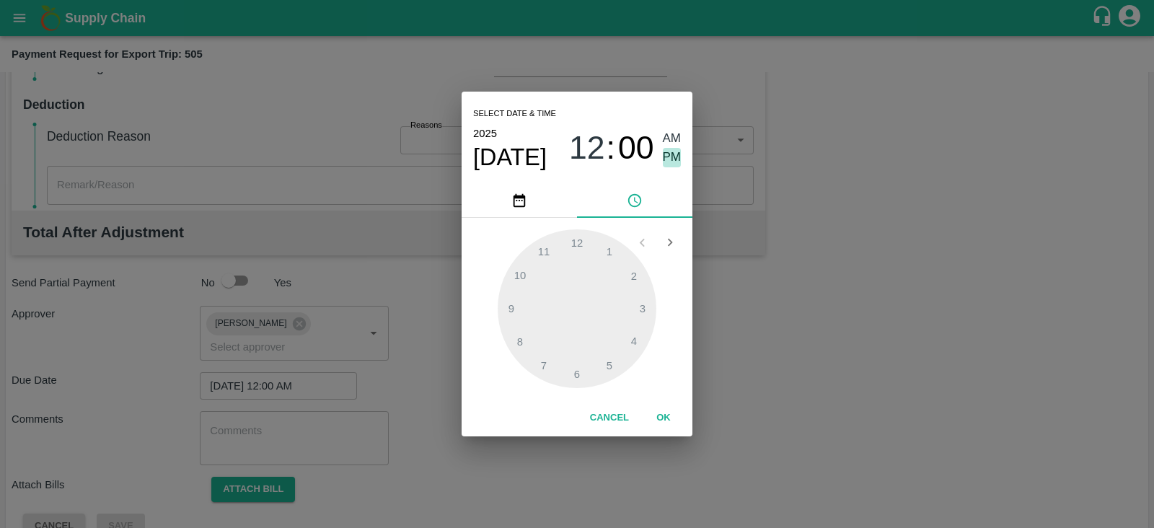
click at [667, 159] on span "PM" at bounding box center [672, 157] width 19 height 19
click at [643, 332] on div at bounding box center [577, 308] width 159 height 159
type input "16/08/2025 04:00 PM"
click at [663, 412] on button "OK" at bounding box center [663, 417] width 46 height 25
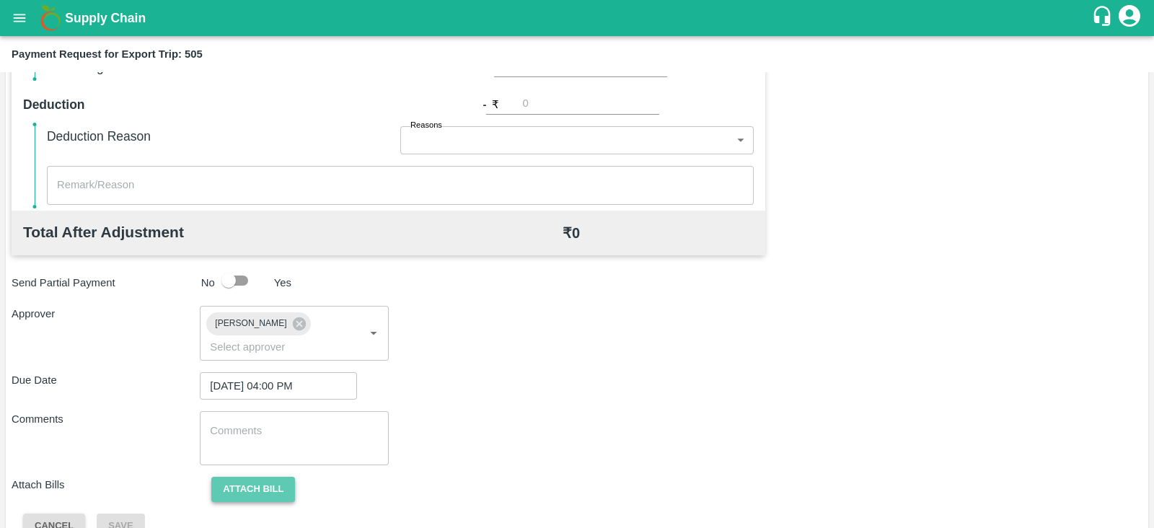
click at [279, 477] on button "Attach bill" at bounding box center [253, 489] width 84 height 25
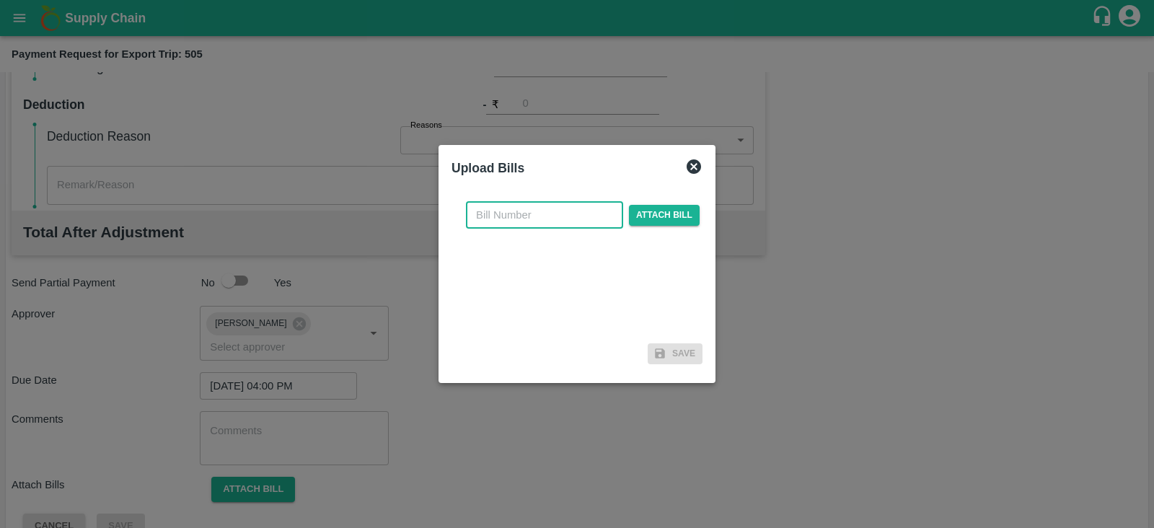
click at [522, 227] on input "text" at bounding box center [544, 214] width 157 height 27
paste input "INEMHC26053475"
type input "INEMHC26053475"
click at [659, 208] on span "Attach bill" at bounding box center [664, 215] width 71 height 21
click at [0, 0] on input "Attach bill" at bounding box center [0, 0] width 0 height 0
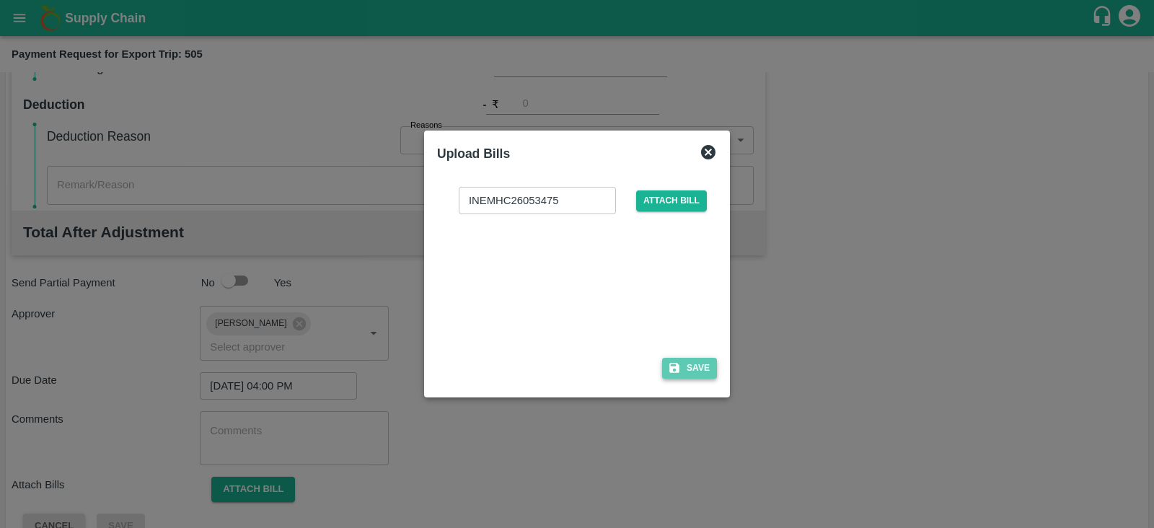
click at [705, 369] on button "Save" at bounding box center [689, 368] width 55 height 21
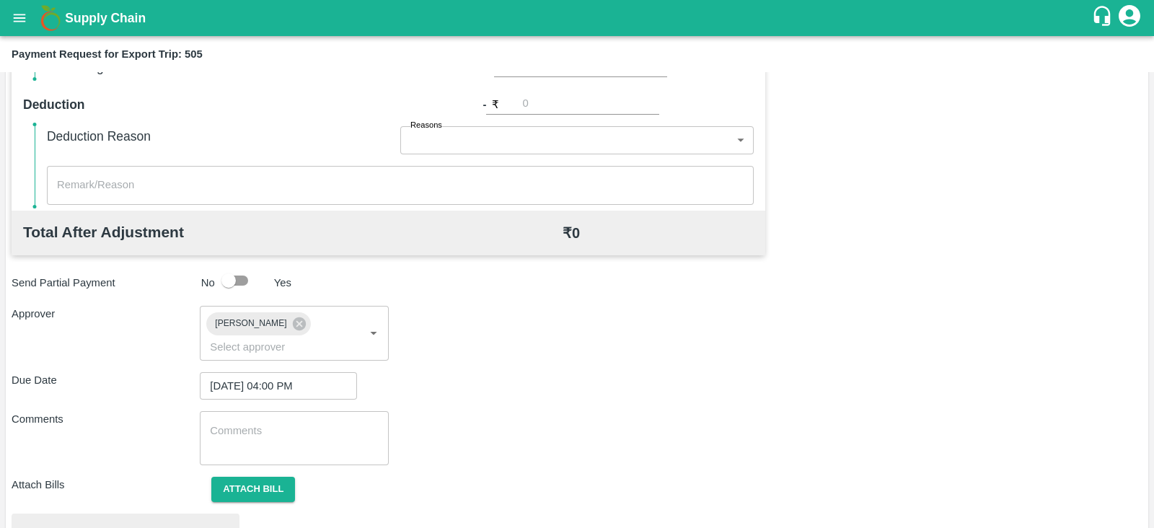
scroll to position [547, 0]
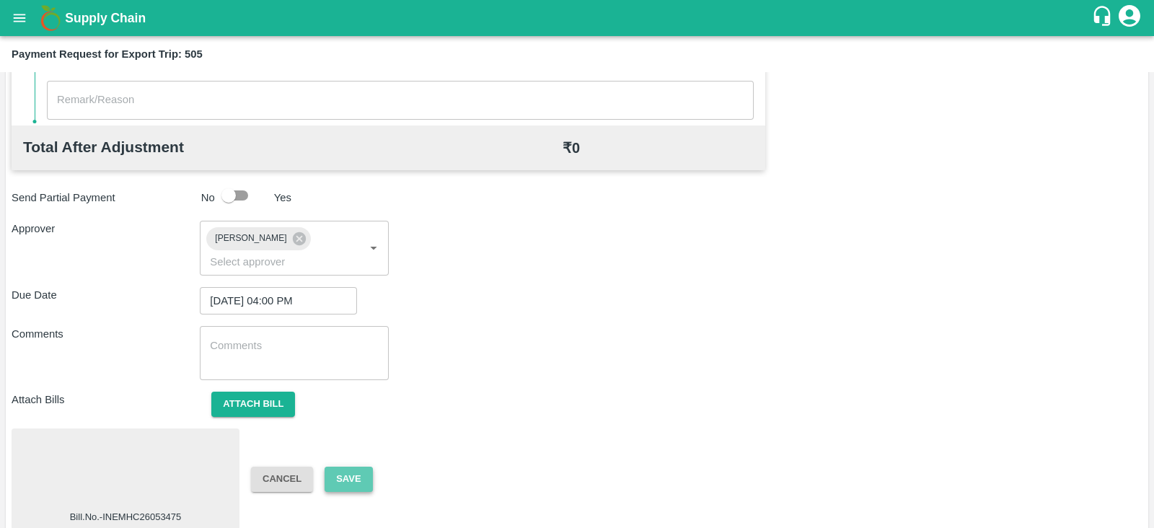
click at [351, 467] on button "Save" at bounding box center [349, 479] width 48 height 25
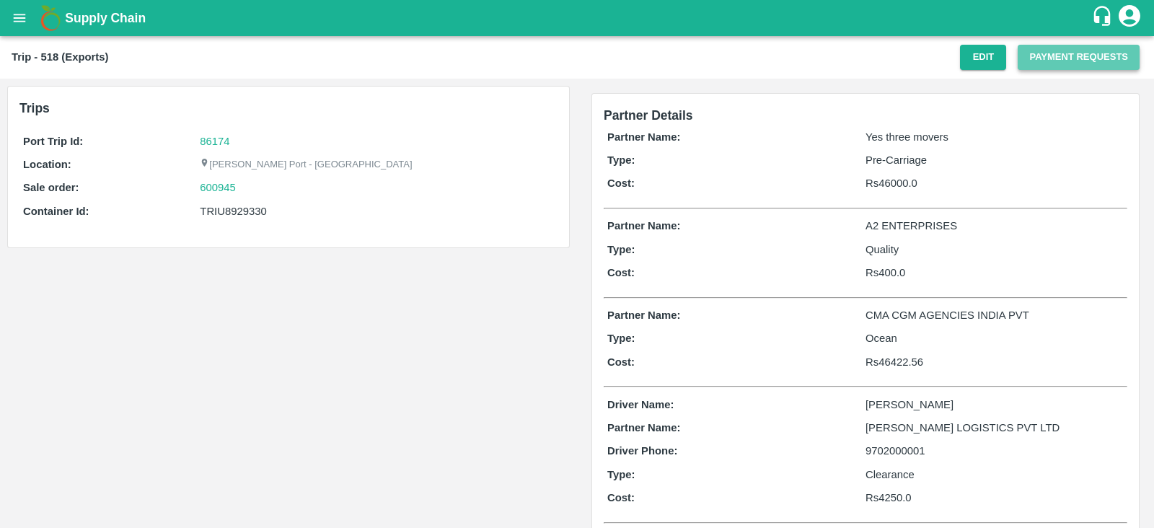
click at [1049, 53] on button "Payment Requests" at bounding box center [1079, 57] width 122 height 25
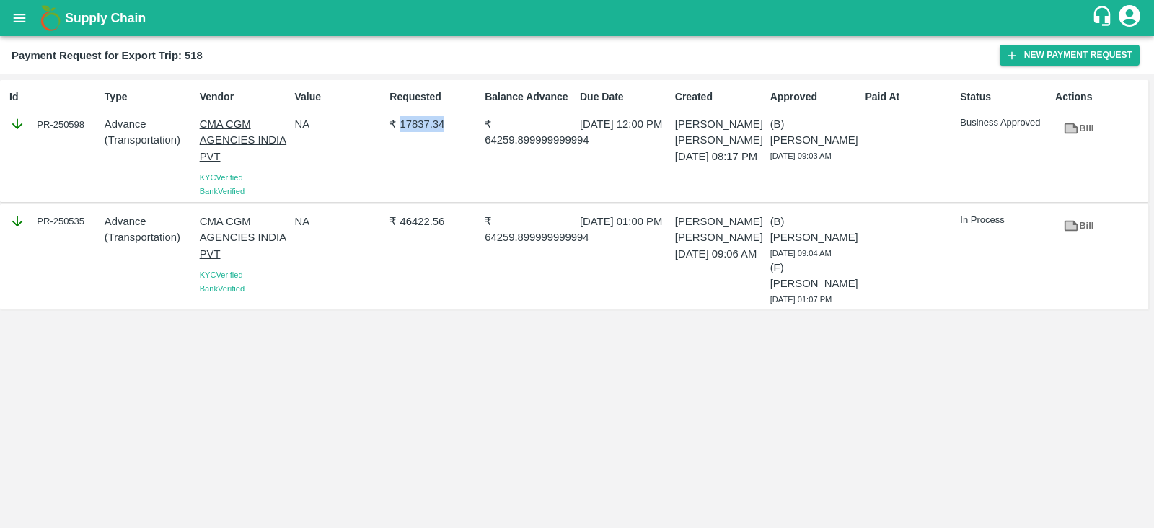
drag, startPoint x: 400, startPoint y: 120, endPoint x: 444, endPoint y: 128, distance: 45.3
click at [444, 128] on p "₹ 17837.34" at bounding box center [433, 124] width 89 height 16
copy p "17837.34"
click at [89, 138] on div "Id PR-250598" at bounding box center [51, 141] width 95 height 115
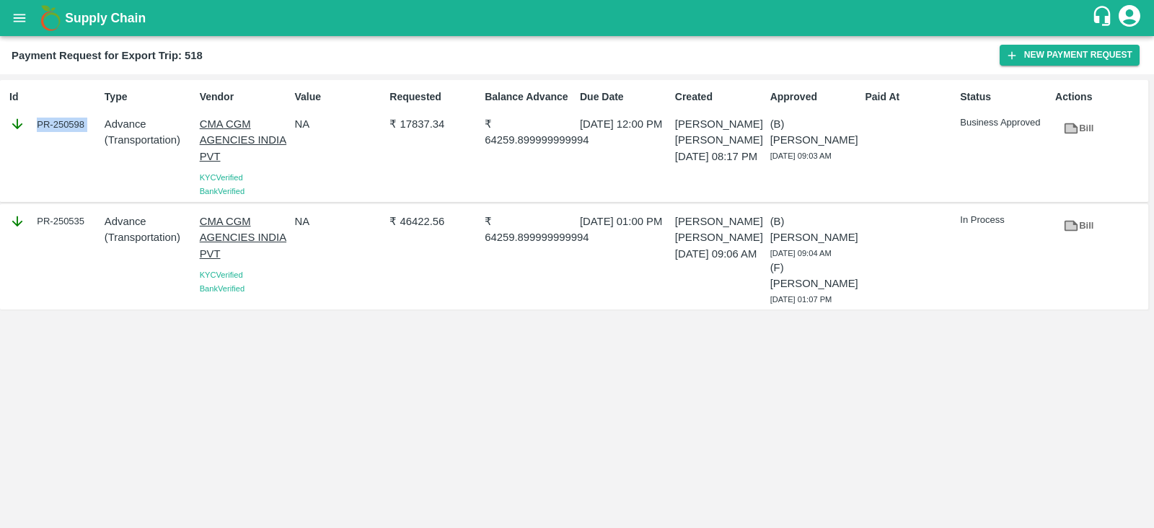
click at [89, 138] on div "Id PR-250598" at bounding box center [51, 141] width 95 height 115
copy div "PR-250598"
click at [798, 413] on div "Id PR-250598 Type Advance ( Transportation ) Vendor CMA CGM AGENCIES [GEOGRAPHI…" at bounding box center [577, 301] width 1154 height 454
click at [1076, 128] on icon at bounding box center [1071, 128] width 14 height 11
click at [611, 327] on div "Id PR-250598 Type Advance ( Transportation ) Vendor CMA CGM AGENCIES [GEOGRAPHI…" at bounding box center [577, 301] width 1154 height 454
